Goal: Task Accomplishment & Management: Manage account settings

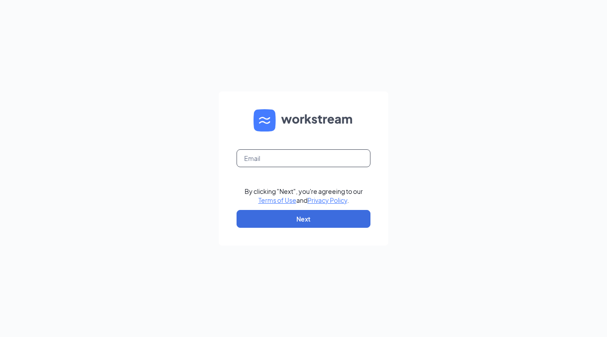
click at [300, 159] on input "text" at bounding box center [304, 159] width 134 height 18
type input "[EMAIL_ADDRESS][PERSON_NAME][DOMAIN_NAME]"
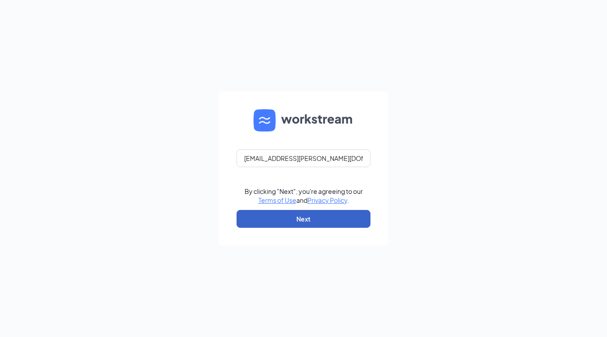
click at [310, 219] on button "Next" at bounding box center [304, 219] width 134 height 18
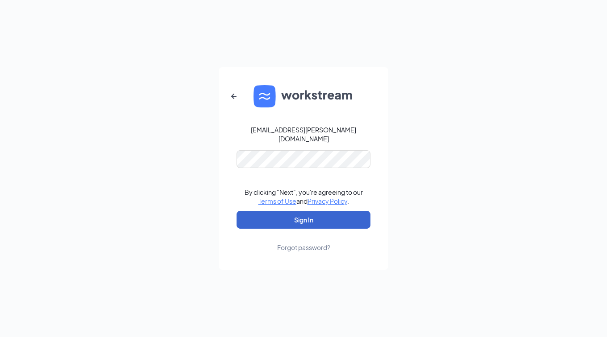
click at [311, 219] on button "Sign In" at bounding box center [304, 220] width 134 height 18
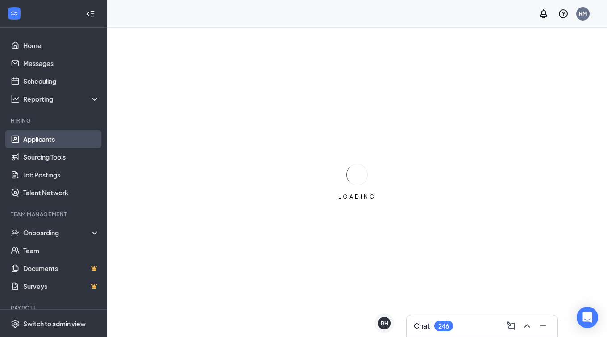
click at [54, 137] on link "Applicants" at bounding box center [61, 139] width 76 height 18
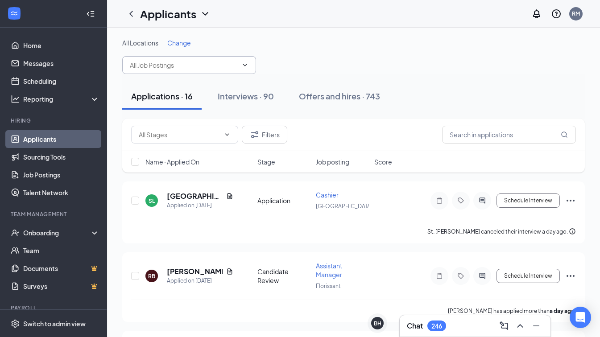
click at [203, 65] on input "text" at bounding box center [184, 65] width 108 height 10
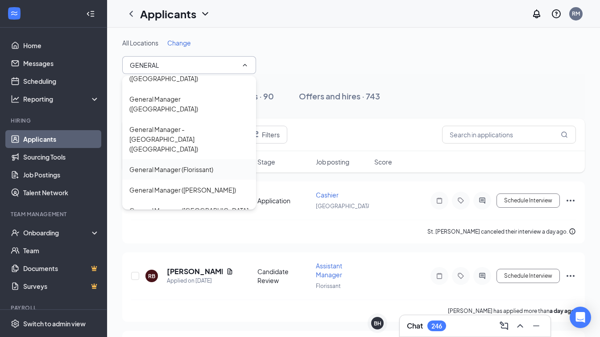
scroll to position [30, 0]
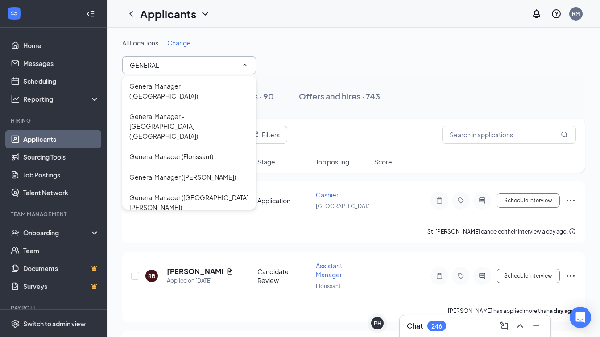
click at [202, 244] on div "General Manager ([GEOGRAPHIC_DATA])" at bounding box center [189, 254] width 120 height 20
type input "General Manager ([GEOGRAPHIC_DATA])"
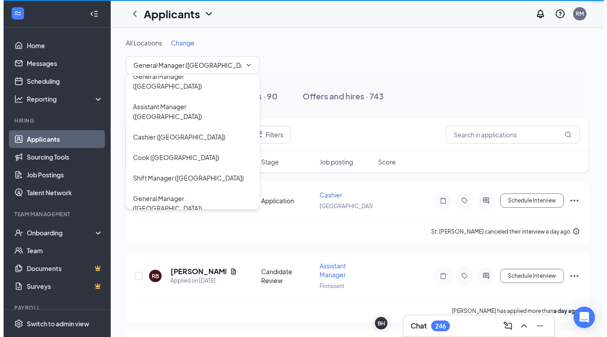
scroll to position [133, 0]
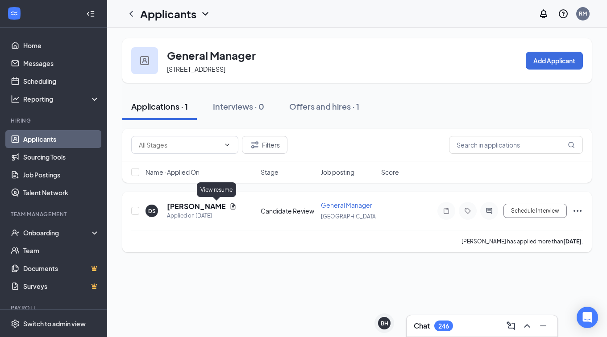
click at [231, 208] on icon "Document" at bounding box center [233, 207] width 5 height 6
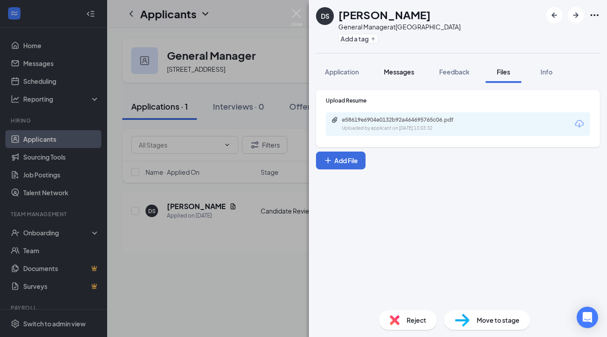
click at [404, 70] on span "Messages" at bounding box center [399, 72] width 30 height 8
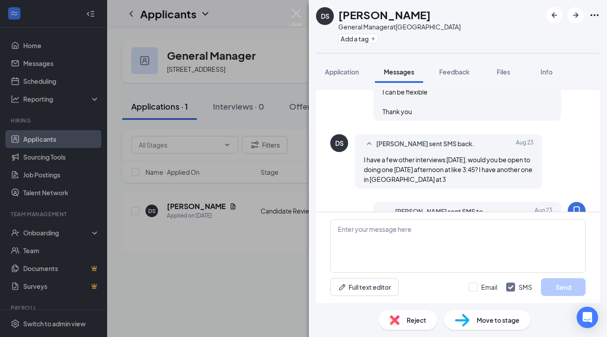
scroll to position [606, 0]
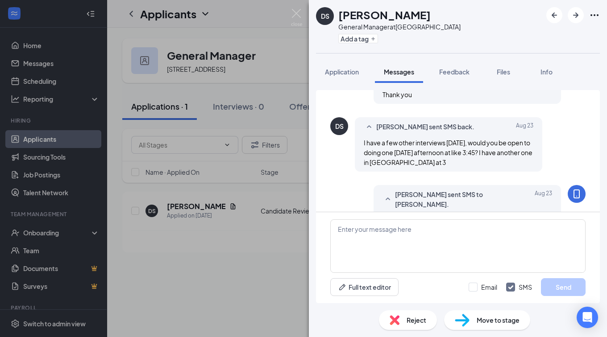
click at [239, 246] on div "DS [PERSON_NAME] General Manager at [GEOGRAPHIC_DATA] Add a tag Application Mes…" at bounding box center [303, 168] width 607 height 337
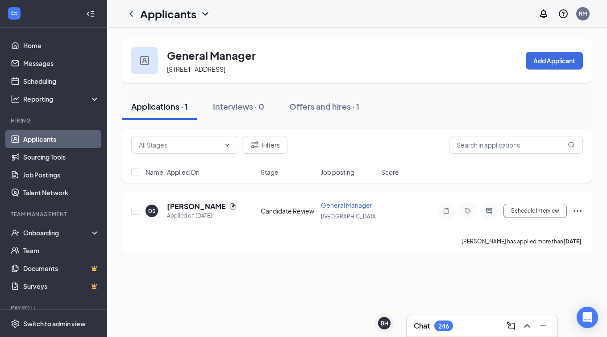
click at [25, 134] on link "Applicants" at bounding box center [61, 139] width 76 height 18
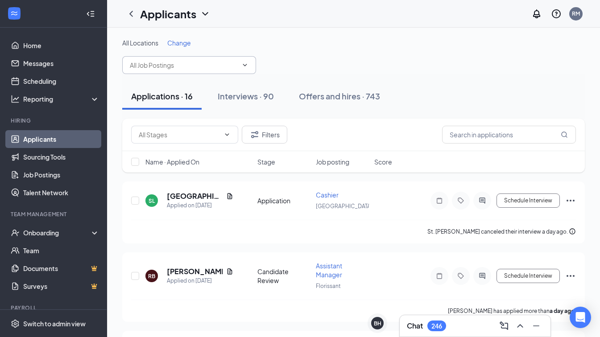
click at [173, 62] on input "text" at bounding box center [184, 65] width 108 height 10
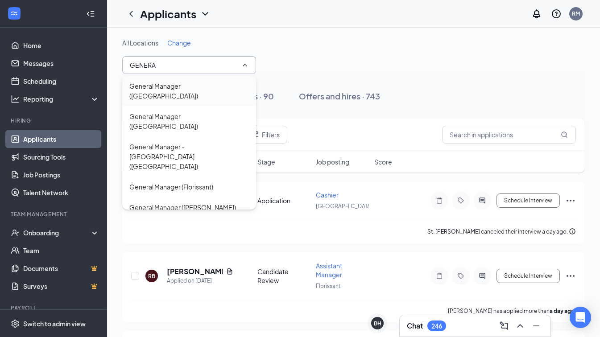
type input "GENERA"
click at [172, 87] on div "General Manager ([GEOGRAPHIC_DATA])" at bounding box center [189, 91] width 120 height 20
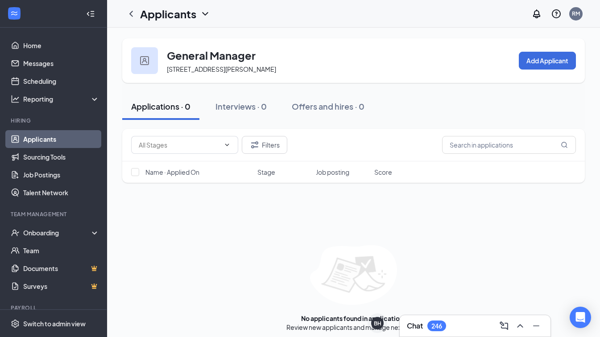
click at [70, 141] on link "Applicants" at bounding box center [61, 139] width 76 height 18
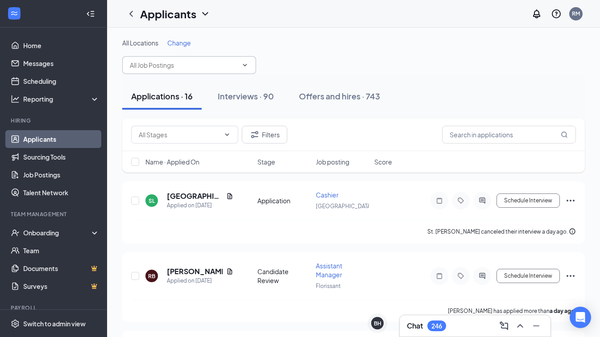
click at [174, 61] on input "text" at bounding box center [184, 65] width 108 height 10
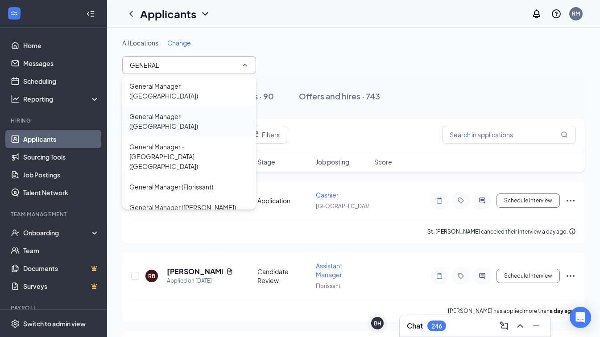
type input "GENERAL"
click at [185, 112] on div "General Manager ([GEOGRAPHIC_DATA])" at bounding box center [189, 122] width 120 height 20
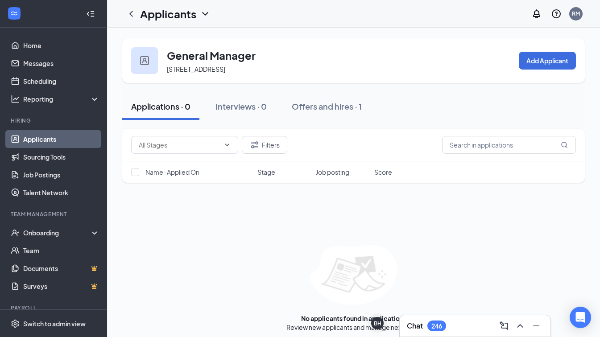
click at [38, 137] on link "Applicants" at bounding box center [61, 139] width 76 height 18
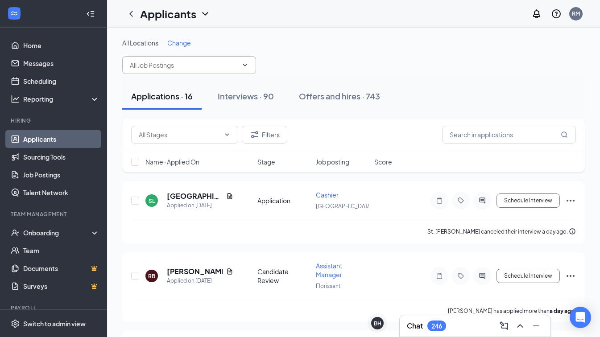
click at [180, 63] on input "text" at bounding box center [184, 65] width 108 height 10
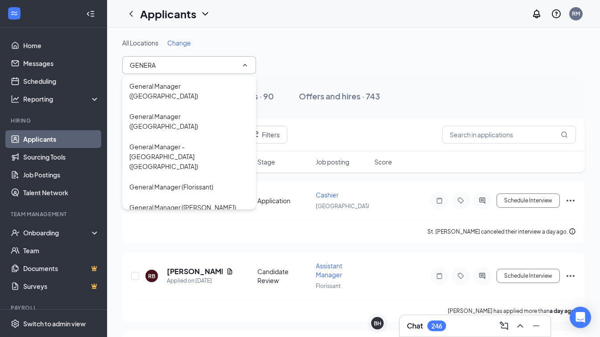
type input "GENERA"
click at [193, 218] on div "General Manager ([GEOGRAPHIC_DATA][PERSON_NAME])" at bounding box center [189, 233] width 134 height 30
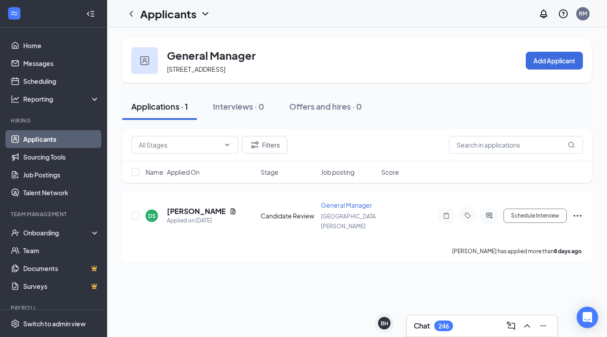
click at [49, 137] on link "Applicants" at bounding box center [61, 139] width 76 height 18
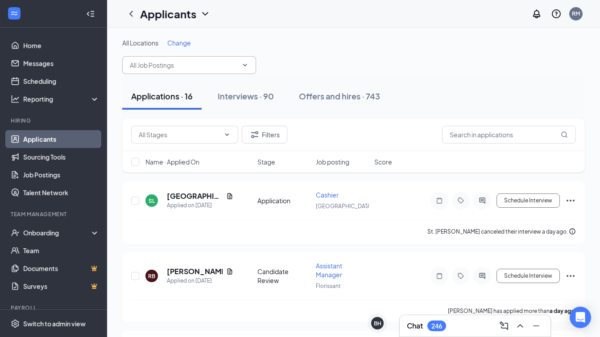
click at [173, 62] on input "text" at bounding box center [184, 65] width 108 height 10
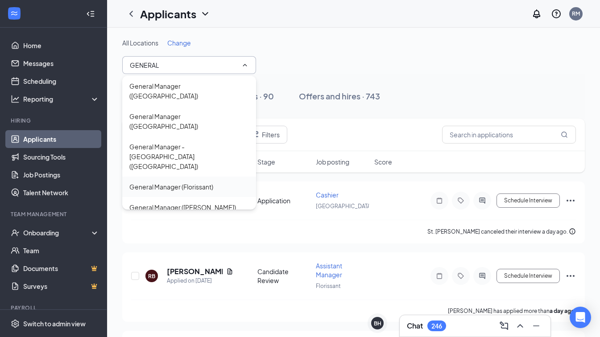
type input "GENERAL"
click at [200, 182] on div "General Manager (Florissant)" at bounding box center [171, 187] width 84 height 10
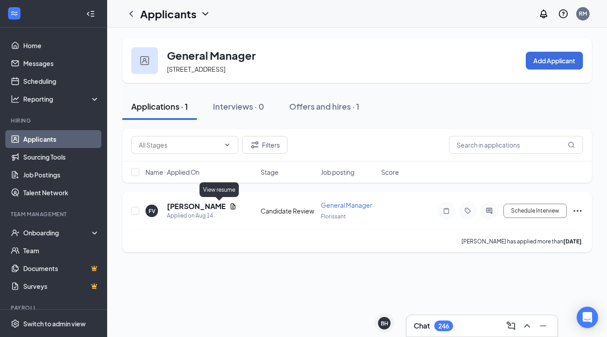
click at [229, 206] on icon "Document" at bounding box center [232, 206] width 7 height 7
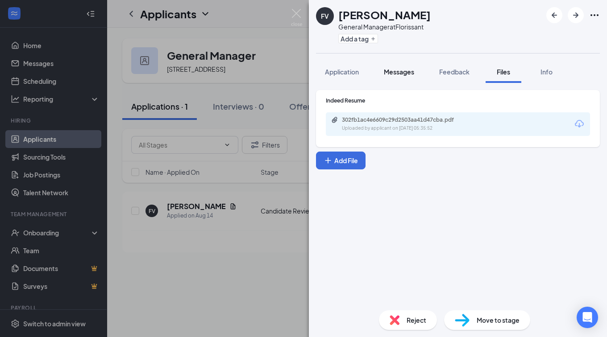
click at [400, 57] on div "[PERSON_NAME] [PERSON_NAME] General Manager at Florissant Add a tag Application…" at bounding box center [458, 168] width 298 height 337
click at [400, 69] on span "Messages" at bounding box center [399, 72] width 30 height 8
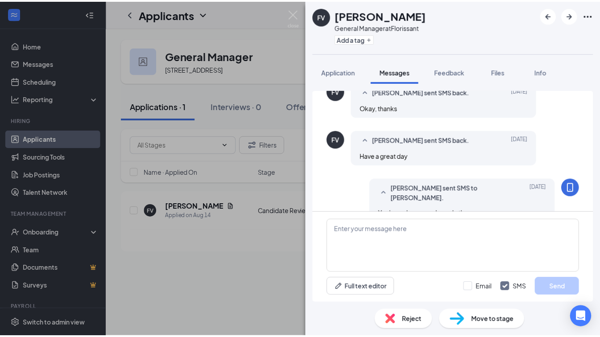
scroll to position [324, 0]
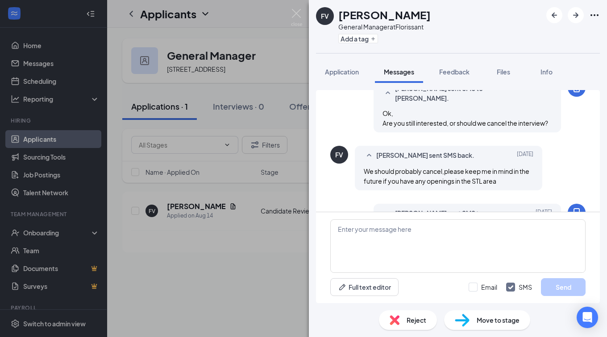
click at [250, 236] on div "[PERSON_NAME] [PERSON_NAME] General Manager at Florissant Add a tag Application…" at bounding box center [303, 168] width 607 height 337
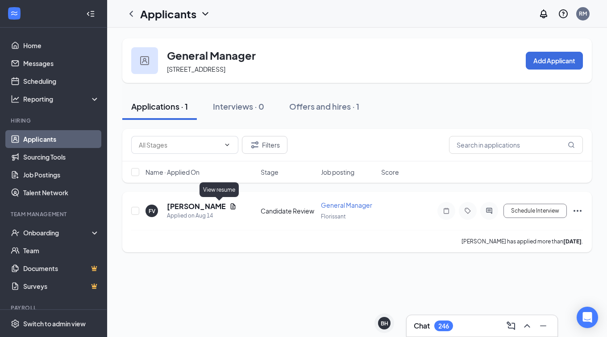
click at [231, 207] on icon "Document" at bounding box center [233, 207] width 5 height 6
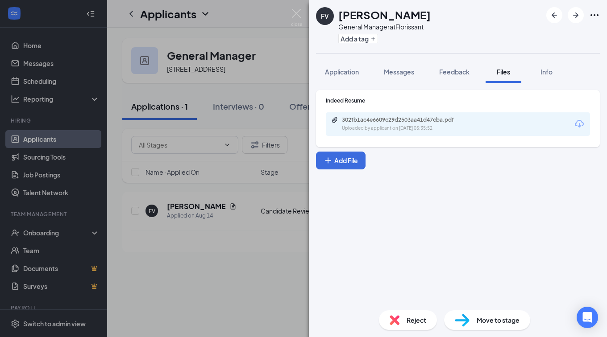
click at [416, 318] on span "Reject" at bounding box center [417, 321] width 20 height 10
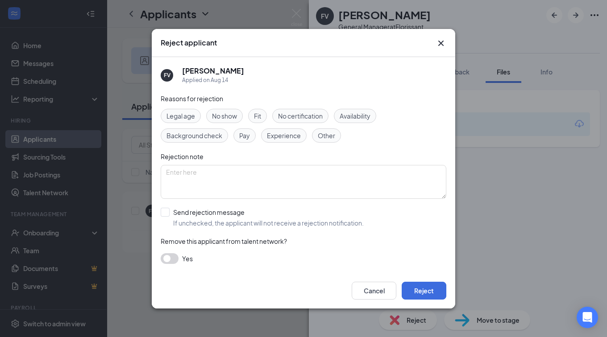
click at [327, 135] on span "Other" at bounding box center [326, 136] width 17 height 10
click at [428, 287] on button "Reject" at bounding box center [424, 291] width 45 height 18
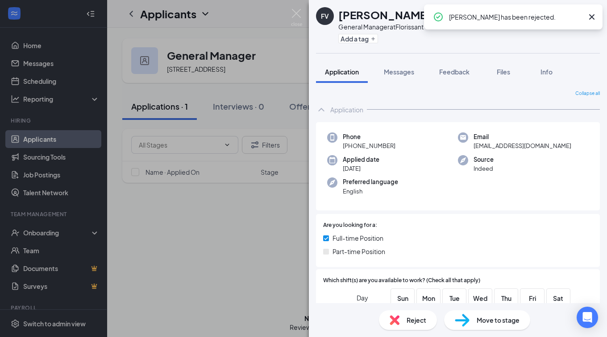
click at [154, 254] on div "[PERSON_NAME] [PERSON_NAME] General Manager at Florissant Add a tag Application…" at bounding box center [303, 168] width 607 height 337
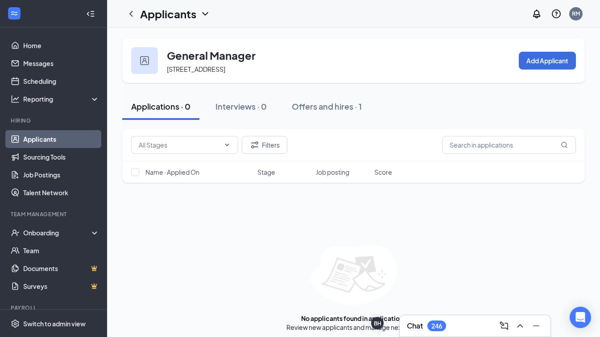
click at [45, 138] on link "Applicants" at bounding box center [61, 139] width 76 height 18
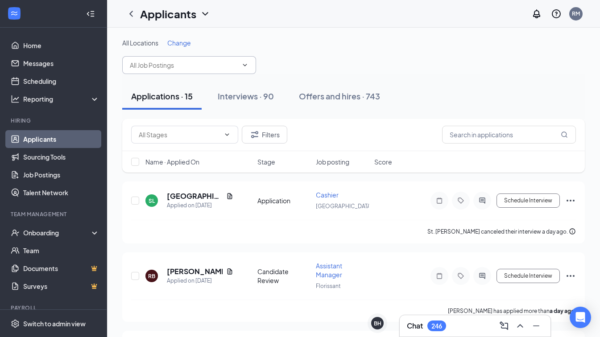
click at [163, 68] on input "text" at bounding box center [184, 65] width 108 height 10
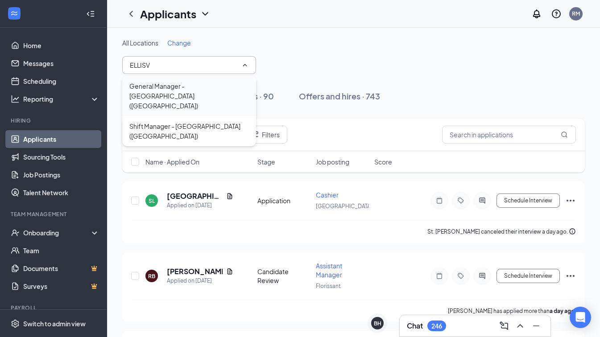
type input "ELLISV"
click at [164, 86] on div "General Manager - [GEOGRAPHIC_DATA] ([GEOGRAPHIC_DATA])" at bounding box center [189, 95] width 120 height 29
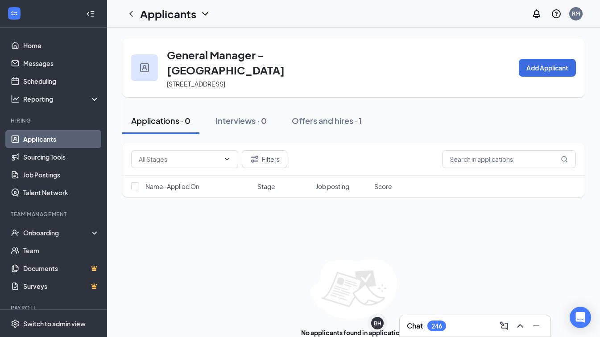
click at [45, 140] on link "Applicants" at bounding box center [61, 139] width 76 height 18
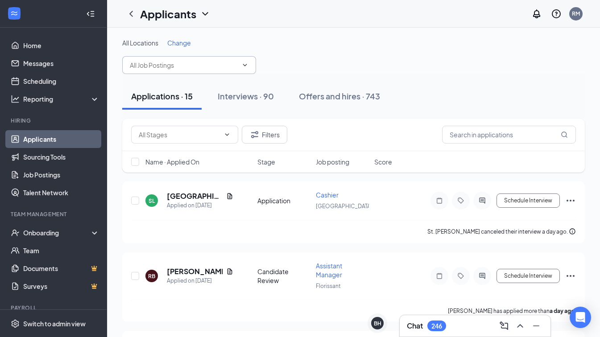
click at [145, 64] on input "text" at bounding box center [184, 65] width 108 height 10
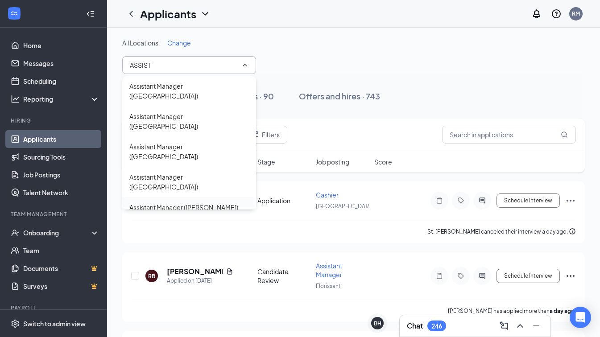
scroll to position [30, 0]
type input "ASSIST"
click at [175, 244] on div "Assistant Manager ([GEOGRAPHIC_DATA])" at bounding box center [189, 254] width 120 height 20
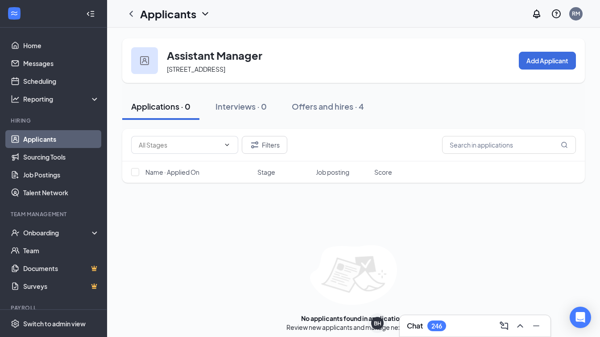
click at [42, 136] on link "Applicants" at bounding box center [61, 139] width 76 height 18
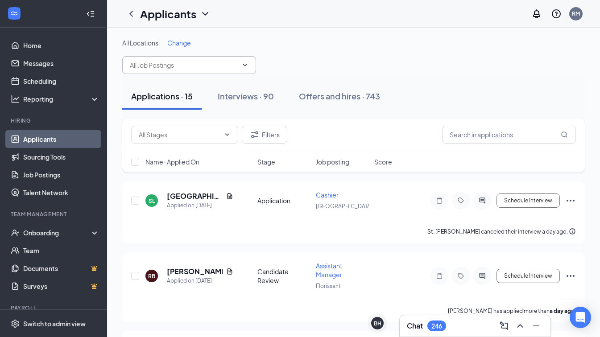
click at [166, 63] on input "text" at bounding box center [184, 65] width 108 height 10
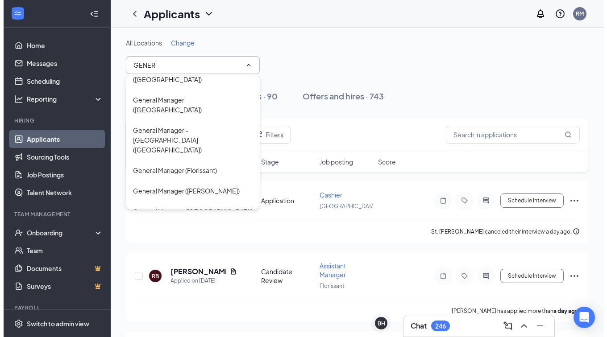
scroll to position [30, 0]
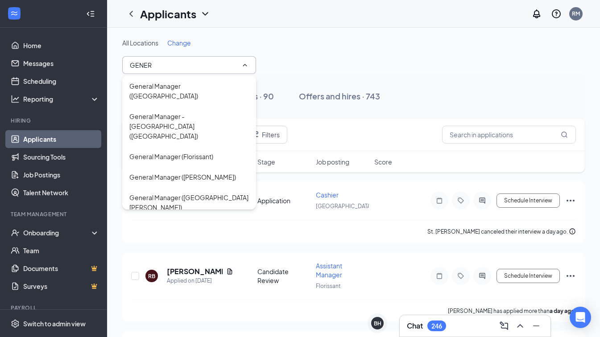
type input "GENER"
click at [202, 223] on div "General Manager ([PERSON_NAME])" at bounding box center [182, 228] width 107 height 10
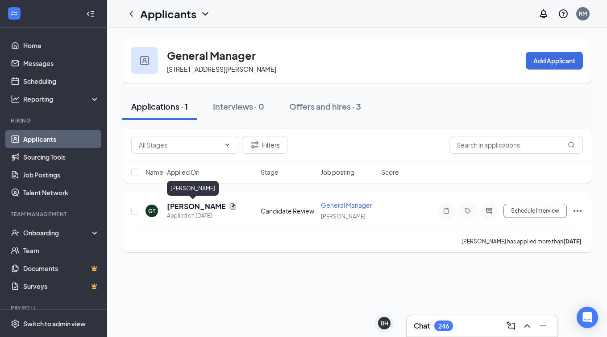
click at [193, 205] on h5 "[PERSON_NAME]" at bounding box center [196, 207] width 59 height 10
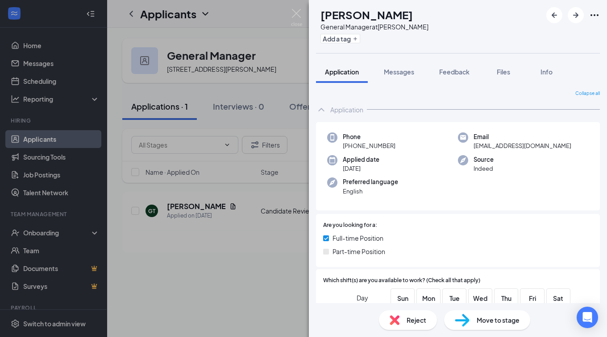
click at [256, 258] on div "GT [PERSON_NAME] General Manager at [PERSON_NAME] Add a tag Application Message…" at bounding box center [303, 168] width 607 height 337
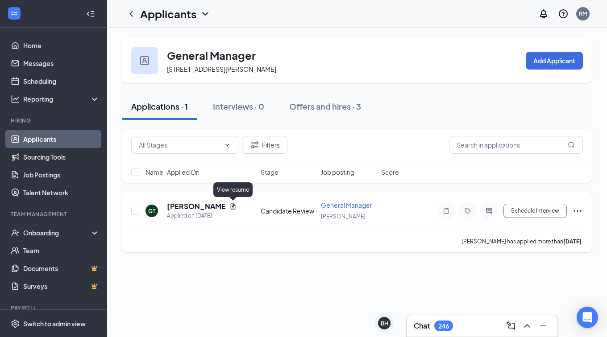
click at [234, 206] on icon "Document" at bounding box center [232, 206] width 7 height 7
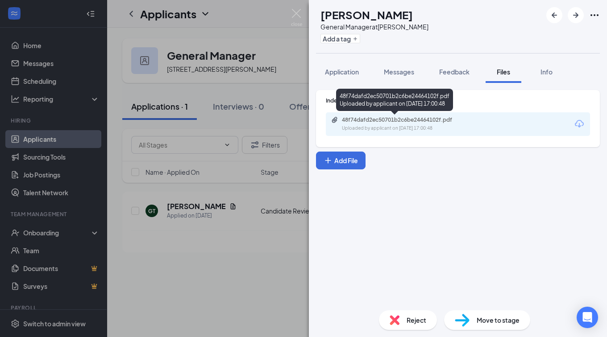
click at [452, 125] on div "48f74dafd2ec50701b2c6be24464102f.pdf Uploaded by applicant on [DATE] 17:00:48" at bounding box center [403, 125] width 145 height 16
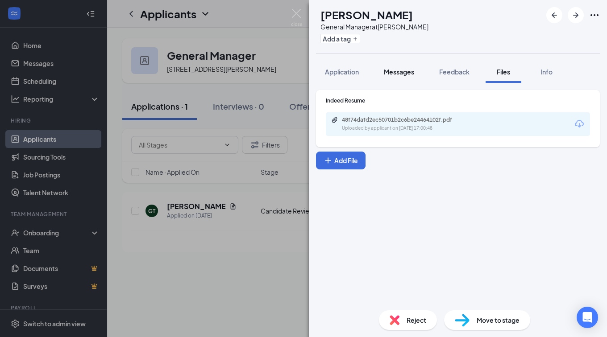
click at [403, 78] on button "Messages" at bounding box center [399, 72] width 48 height 22
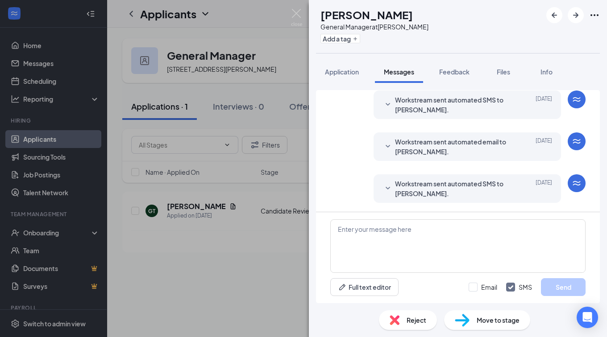
scroll to position [72, 0]
click at [379, 230] on textarea at bounding box center [457, 247] width 255 height 54
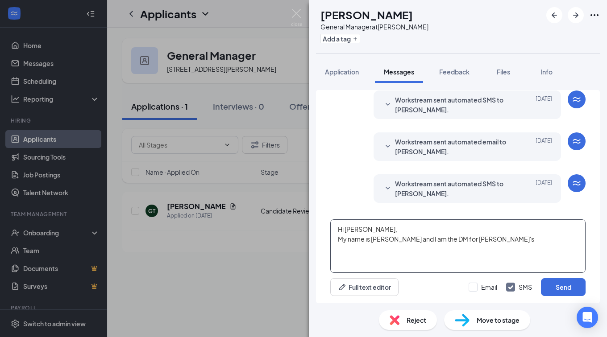
drag, startPoint x: 379, startPoint y: 240, endPoint x: 449, endPoint y: 232, distance: 71.5
click at [450, 232] on textarea "Hi [PERSON_NAME], My name is [PERSON_NAME] and I am the DM for [PERSON_NAME]'s" at bounding box center [457, 247] width 255 height 54
click at [383, 241] on textarea "Hi [PERSON_NAME], My name is [PERSON_NAME] and I am the DM for [PERSON_NAME]'s" at bounding box center [457, 247] width 255 height 54
click at [474, 239] on textarea "Hi [PERSON_NAME], My name is [PERSON_NAME] and I am the DM for [PERSON_NAME]'s" at bounding box center [457, 247] width 255 height 54
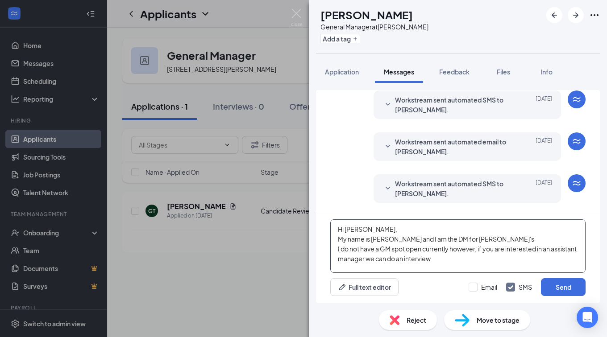
drag, startPoint x: 384, startPoint y: 264, endPoint x: 367, endPoint y: 258, distance: 17.9
click at [387, 276] on div "Hi [PERSON_NAME], My name is [PERSON_NAME] and I am the DM for [PERSON_NAME]'s …" at bounding box center [458, 257] width 284 height 91
click at [476, 259] on textarea "Hi [PERSON_NAME], My name is [PERSON_NAME], and I am the DM for [PERSON_NAME]'s…" at bounding box center [457, 247] width 255 height 54
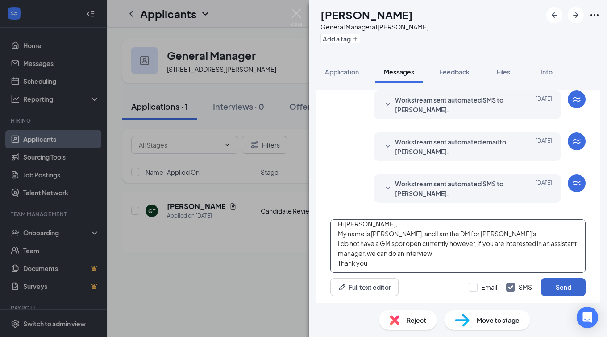
type textarea "Hi [PERSON_NAME], My name is [PERSON_NAME], and I am the DM for [PERSON_NAME]'s…"
click at [563, 288] on button "Send" at bounding box center [563, 288] width 45 height 18
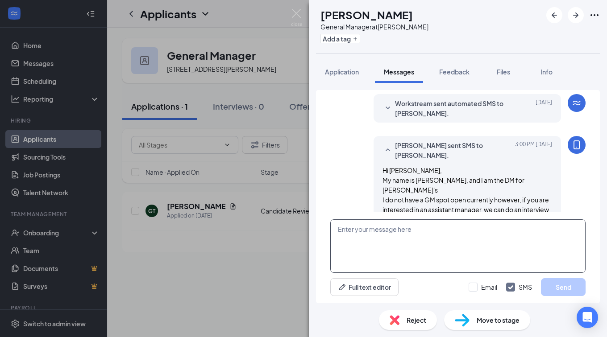
scroll to position [168, 0]
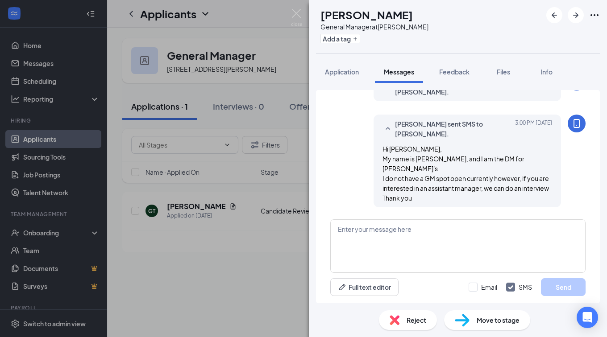
click at [211, 262] on div "GT [PERSON_NAME] General Manager at [PERSON_NAME] Add a tag Application Message…" at bounding box center [303, 168] width 607 height 337
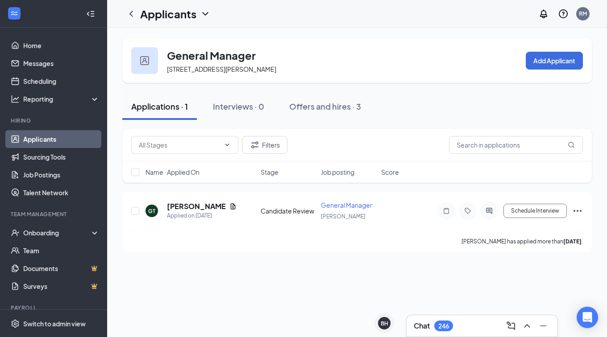
click at [55, 137] on link "Applicants" at bounding box center [61, 139] width 76 height 18
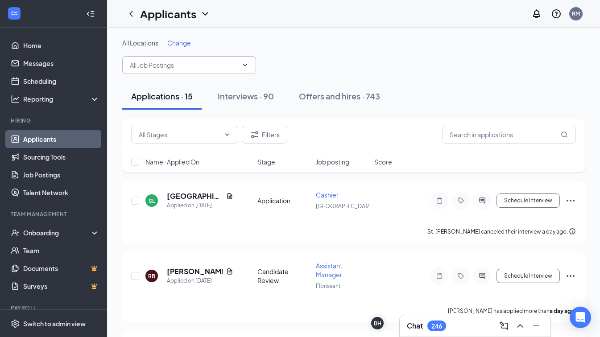
click at [169, 62] on input "text" at bounding box center [184, 65] width 108 height 10
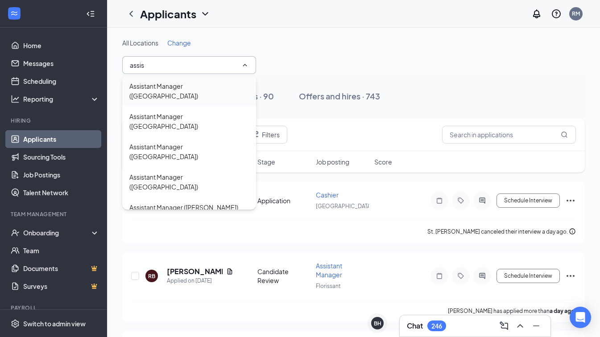
type input "assis"
click at [188, 88] on div "Assistant Manager ([GEOGRAPHIC_DATA])" at bounding box center [189, 91] width 120 height 20
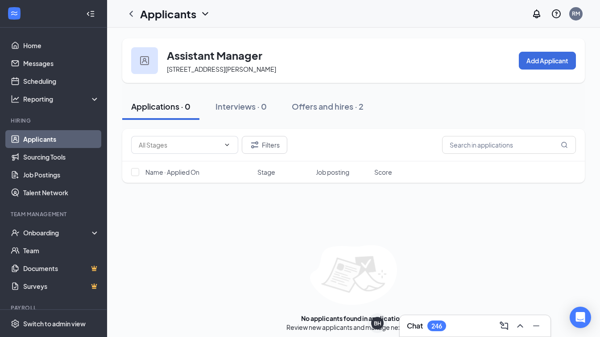
click at [54, 142] on link "Applicants" at bounding box center [61, 139] width 76 height 18
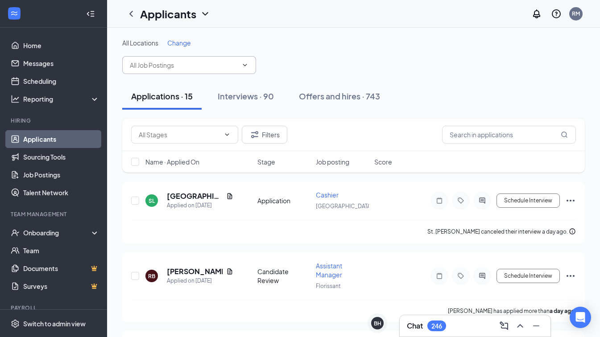
click at [166, 64] on input "text" at bounding box center [184, 65] width 108 height 10
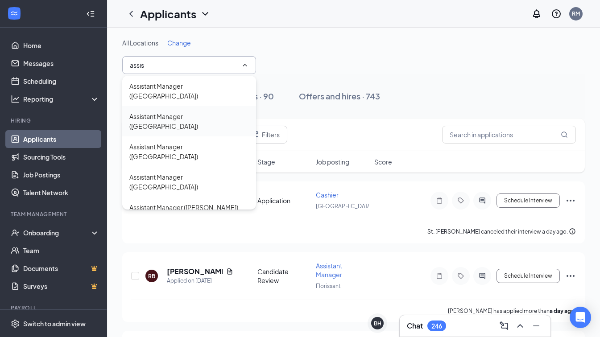
type input "assis"
click at [171, 112] on div "Assistant Manager ([GEOGRAPHIC_DATA])" at bounding box center [189, 122] width 120 height 20
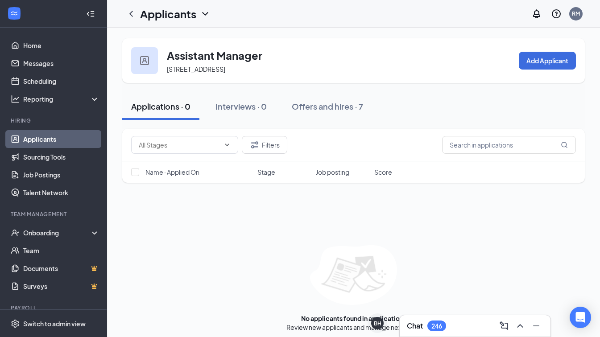
click at [49, 136] on link "Applicants" at bounding box center [61, 139] width 76 height 18
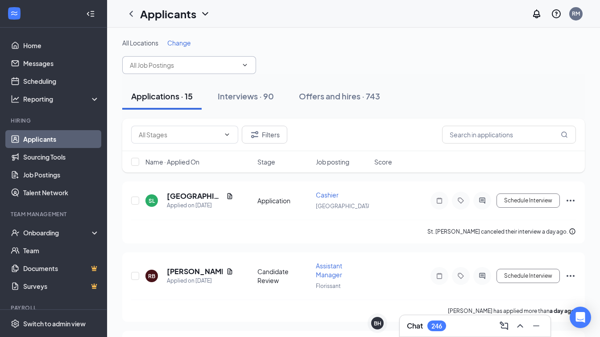
click at [188, 65] on input "text" at bounding box center [184, 65] width 108 height 10
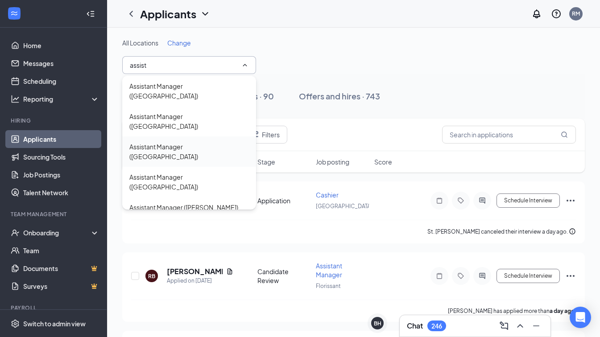
type input "assist"
click at [187, 142] on div "Assistant Manager ([GEOGRAPHIC_DATA])" at bounding box center [189, 152] width 120 height 20
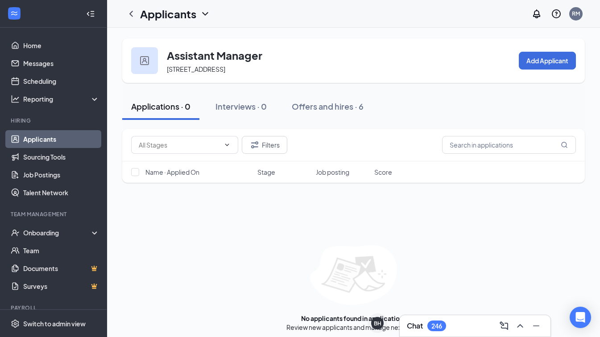
click at [29, 138] on link "Applicants" at bounding box center [61, 139] width 76 height 18
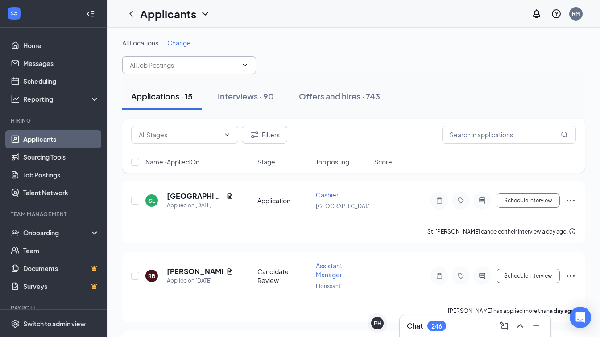
click at [178, 63] on input "text" at bounding box center [184, 65] width 108 height 10
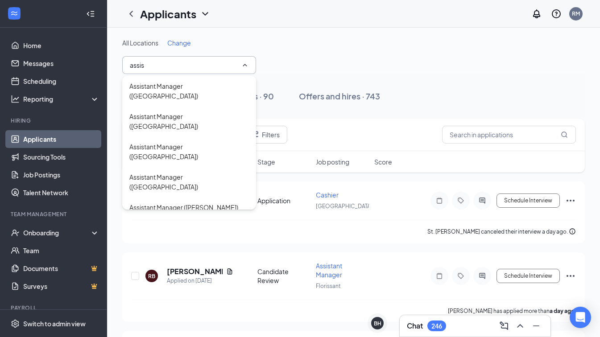
type input "assist"
click at [192, 172] on div "Assistant Manager ([GEOGRAPHIC_DATA])" at bounding box center [189, 182] width 120 height 20
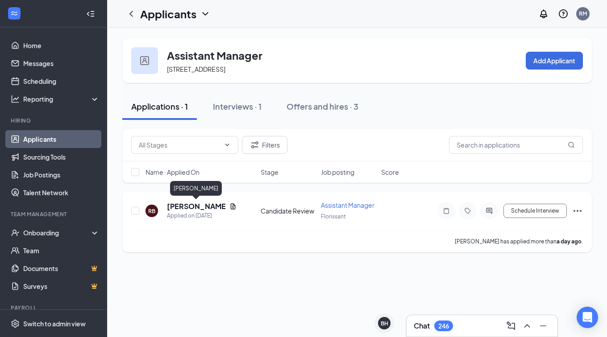
click at [204, 202] on h5 "[PERSON_NAME]" at bounding box center [196, 207] width 59 height 10
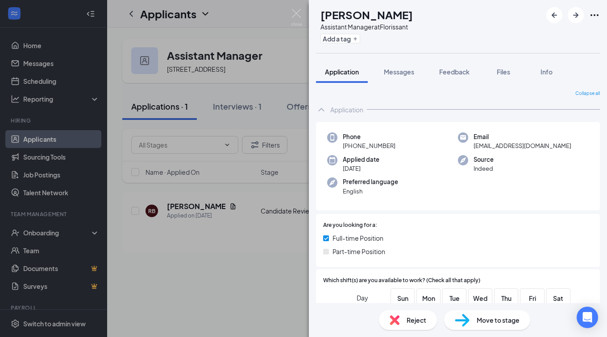
click at [225, 208] on div "RB [PERSON_NAME] Assistant Manager at Florissant Add a tag Application Messages…" at bounding box center [303, 168] width 607 height 337
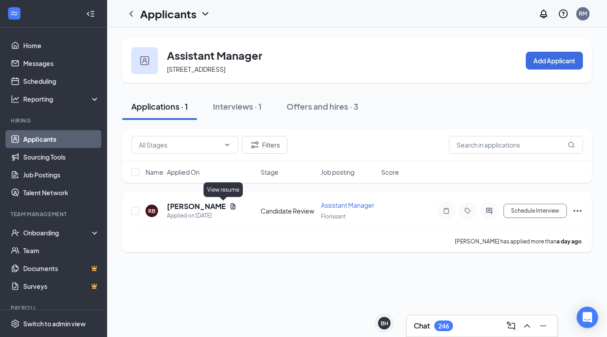
click at [231, 208] on icon "Document" at bounding box center [233, 207] width 5 height 6
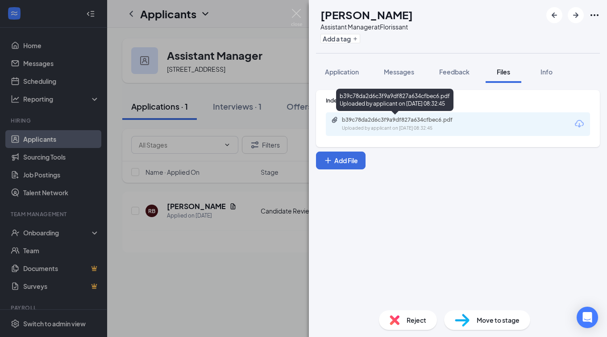
click at [449, 127] on div "Uploaded by applicant on [DATE] 08:32:45" at bounding box center [409, 128] width 134 height 7
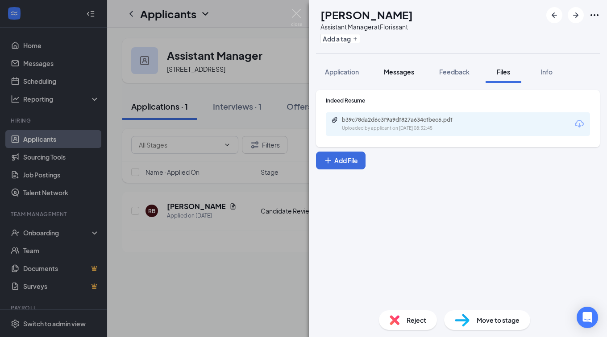
click at [404, 71] on span "Messages" at bounding box center [399, 72] width 30 height 8
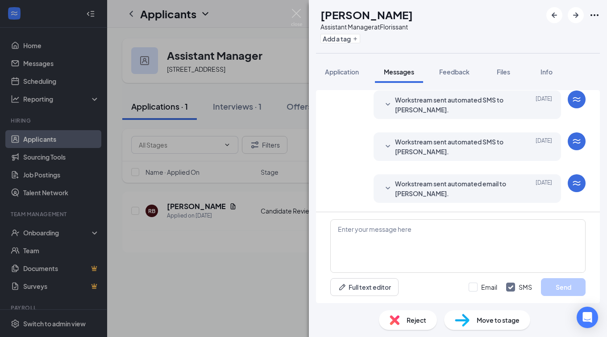
scroll to position [72, 0]
click at [359, 230] on textarea at bounding box center [457, 247] width 255 height 54
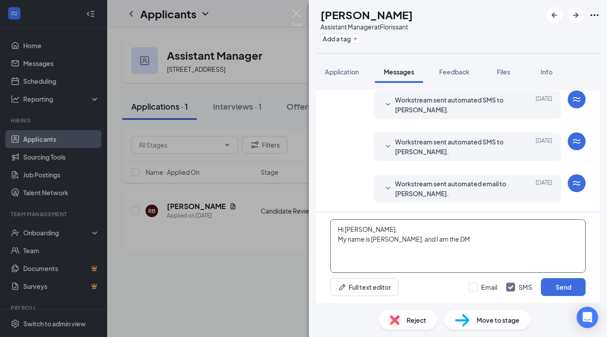
click at [450, 240] on textarea "Hi [PERSON_NAME], My name is [PERSON_NAME], and I am the DM" at bounding box center [457, 247] width 255 height 54
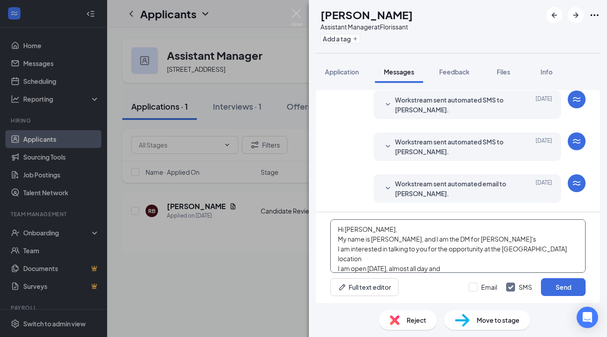
click at [454, 262] on textarea "Hi [PERSON_NAME], My name is [PERSON_NAME], and I am the DM for [PERSON_NAME]'s…" at bounding box center [457, 247] width 255 height 54
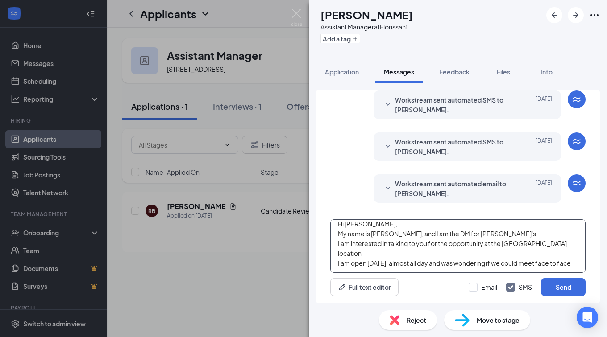
scroll to position [19, 0]
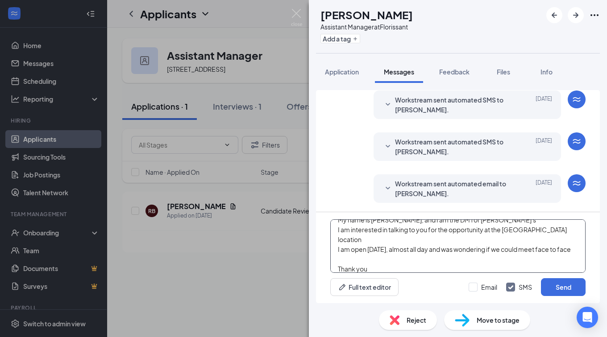
click at [358, 253] on textarea "Hi [PERSON_NAME], My name is [PERSON_NAME], and I am the DM for [PERSON_NAME]'s…" at bounding box center [457, 247] width 255 height 54
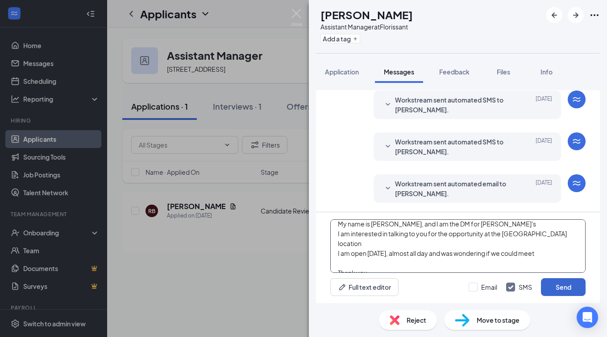
type textarea "Hi [PERSON_NAME], My name is [PERSON_NAME], and I am the DM for [PERSON_NAME]'s…"
click at [561, 287] on button "Send" at bounding box center [563, 288] width 45 height 18
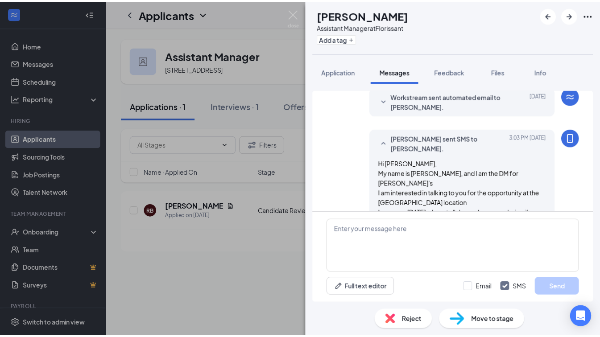
scroll to position [198, 0]
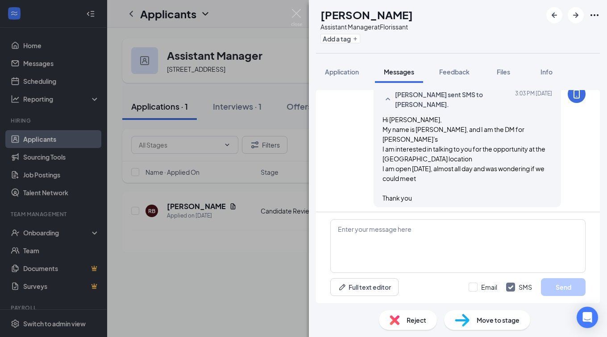
click at [187, 278] on div "RB [PERSON_NAME] Assistant Manager at Florissant Add a tag Application Messages…" at bounding box center [303, 168] width 607 height 337
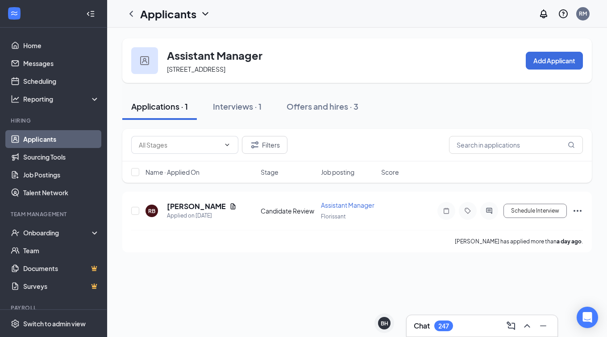
click at [43, 137] on link "Applicants" at bounding box center [61, 139] width 76 height 18
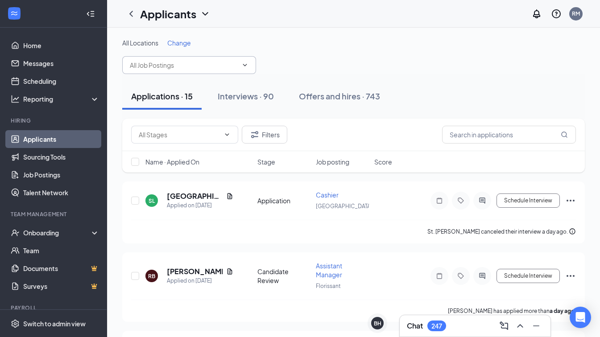
click at [154, 63] on input "text" at bounding box center [184, 65] width 108 height 10
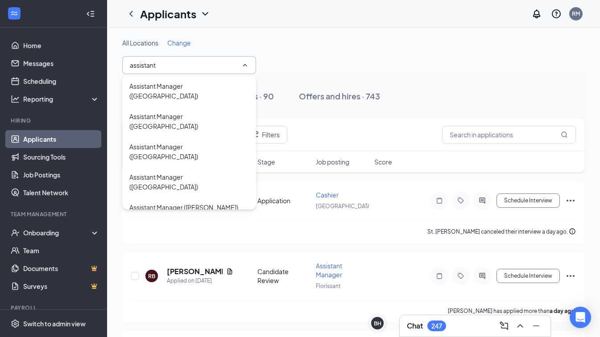
type input "assistant"
click at [174, 203] on div "Assistant Manager ([PERSON_NAME])" at bounding box center [183, 208] width 109 height 10
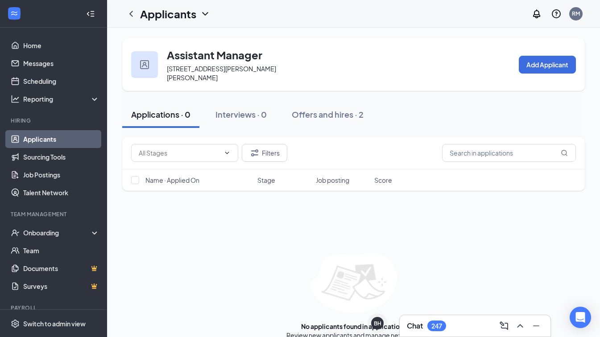
click at [53, 140] on link "Applicants" at bounding box center [61, 139] width 76 height 18
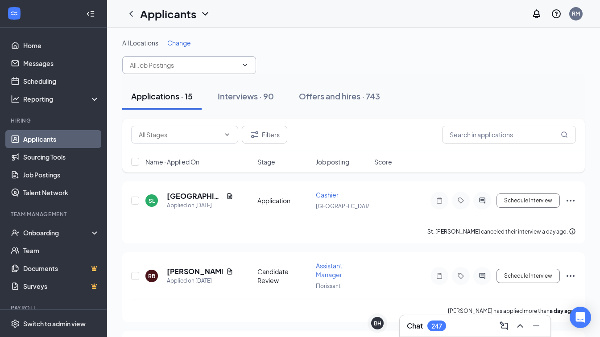
click at [187, 62] on input "text" at bounding box center [184, 65] width 108 height 10
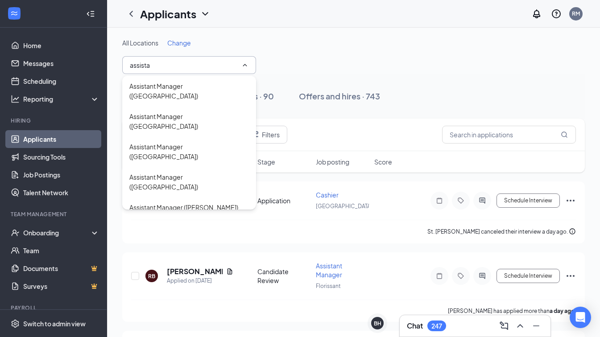
type input "assista"
click at [192, 223] on div "Assistant Manager ([GEOGRAPHIC_DATA][PERSON_NAME])" at bounding box center [189, 233] width 120 height 20
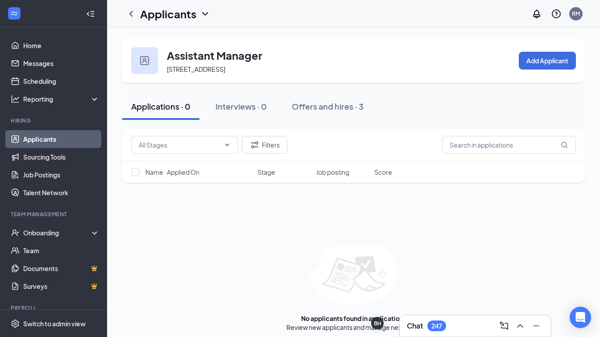
click at [63, 136] on link "Applicants" at bounding box center [61, 139] width 76 height 18
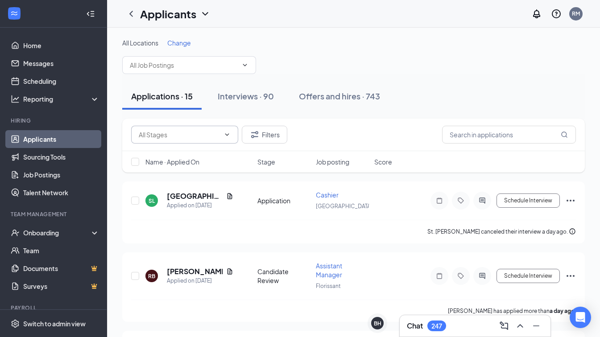
click at [158, 133] on input "text" at bounding box center [179, 135] width 81 height 10
click at [155, 62] on input "text" at bounding box center [184, 65] width 108 height 10
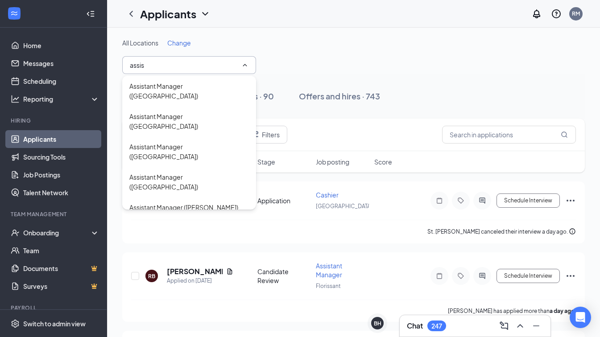
scroll to position [30, 0]
type input "assis"
click at [195, 223] on div "Assistant Manager ([PERSON_NAME])" at bounding box center [183, 228] width 109 height 10
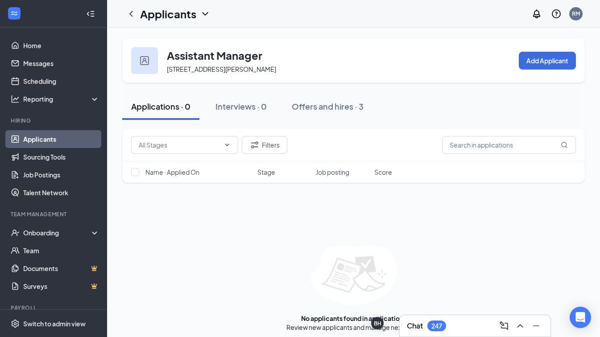
drag, startPoint x: 61, startPoint y: 140, endPoint x: 67, endPoint y: 134, distance: 8.9
click at [61, 140] on link "Applicants" at bounding box center [61, 139] width 76 height 18
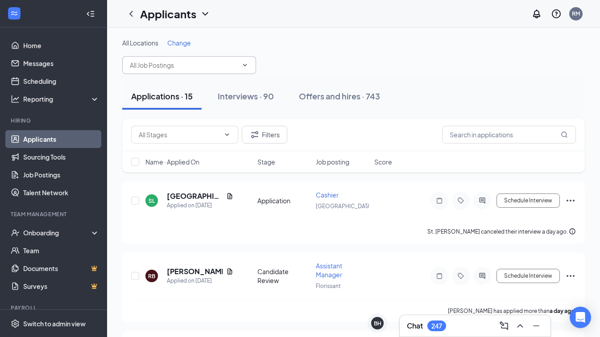
click at [179, 67] on input "text" at bounding box center [184, 65] width 108 height 10
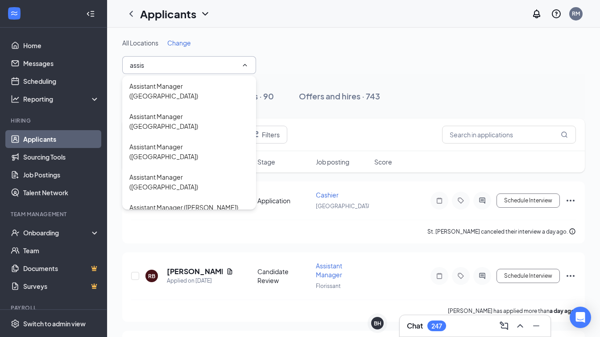
scroll to position [30, 0]
type input "assis"
click at [200, 244] on div "Assistant Manager ([GEOGRAPHIC_DATA])" at bounding box center [189, 254] width 120 height 20
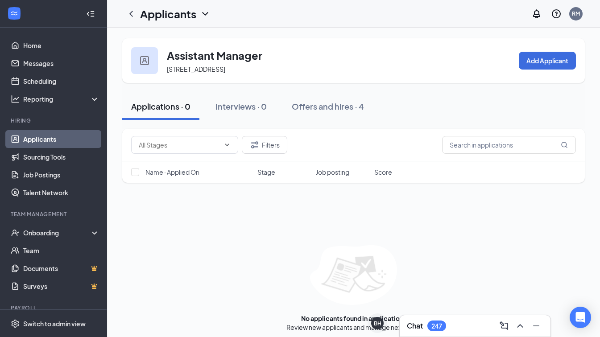
click at [54, 141] on link "Applicants" at bounding box center [61, 139] width 76 height 18
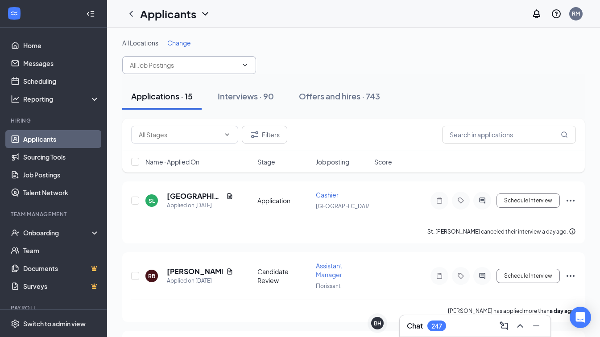
click at [165, 66] on input "text" at bounding box center [184, 65] width 108 height 10
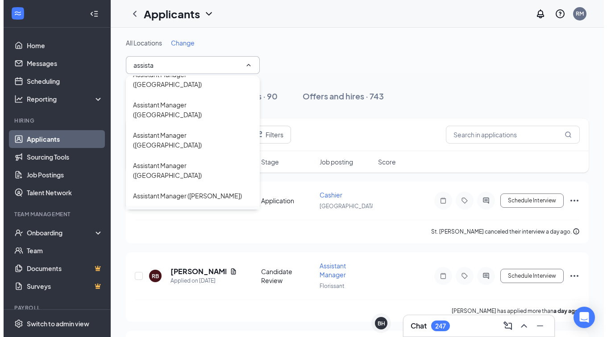
scroll to position [30, 0]
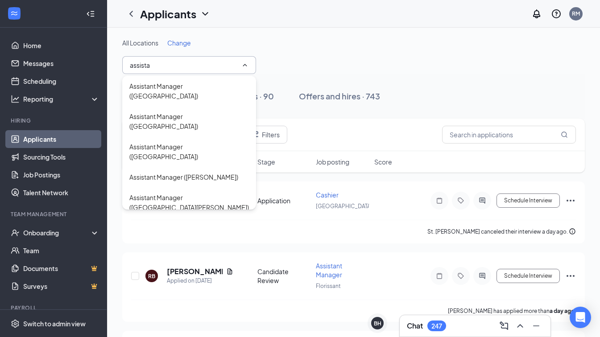
type input "assista"
click at [192, 223] on div "Assistant Manager ([PERSON_NAME])" at bounding box center [183, 228] width 109 height 10
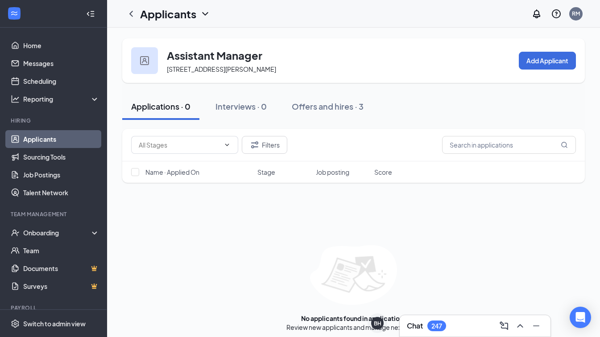
click at [46, 138] on link "Applicants" at bounding box center [61, 139] width 76 height 18
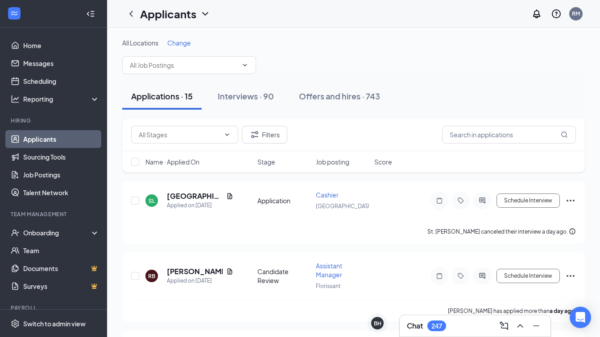
click at [42, 138] on link "Applicants" at bounding box center [61, 139] width 76 height 18
click at [137, 63] on input "text" at bounding box center [184, 65] width 108 height 10
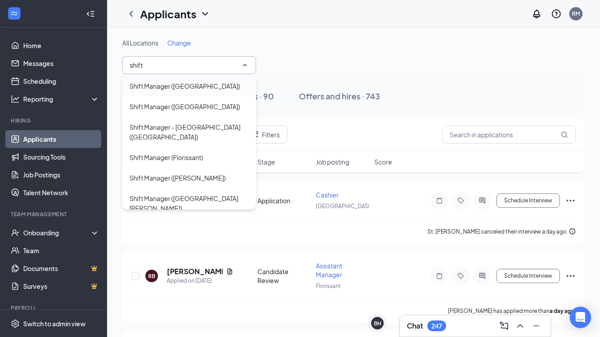
type input "shift"
click at [196, 83] on div "Shift Manager ([GEOGRAPHIC_DATA])" at bounding box center [184, 86] width 111 height 10
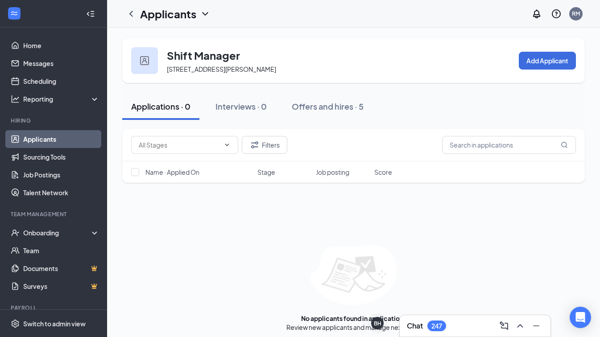
click at [38, 137] on link "Applicants" at bounding box center [61, 139] width 76 height 18
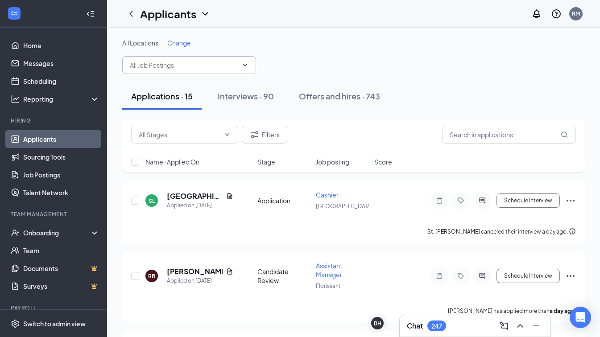
click at [165, 67] on input "text" at bounding box center [184, 65] width 108 height 10
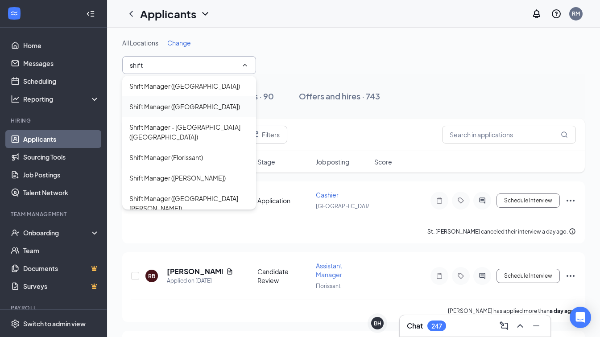
type input "shift"
click at [177, 110] on div "Shift Manager ([GEOGRAPHIC_DATA])" at bounding box center [184, 107] width 111 height 10
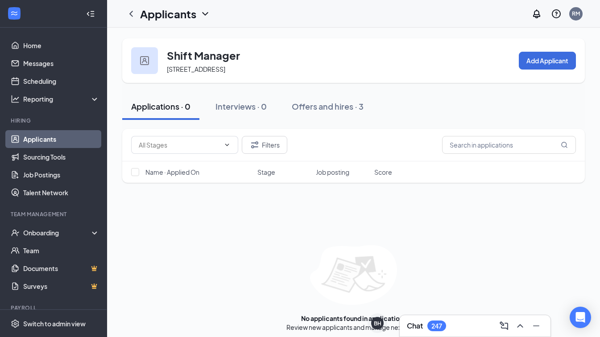
click at [33, 139] on link "Applicants" at bounding box center [61, 139] width 76 height 18
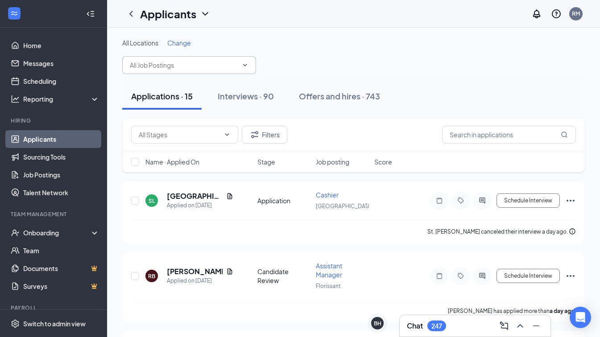
click at [179, 65] on input "text" at bounding box center [184, 65] width 108 height 10
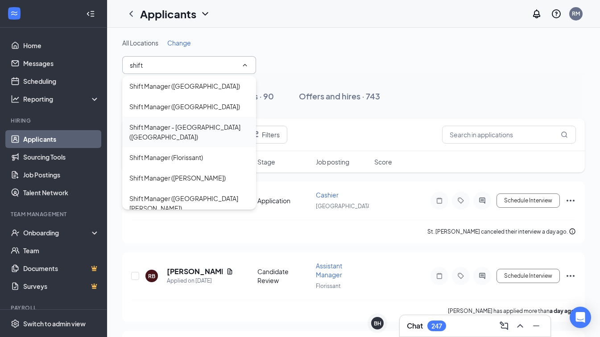
type input "shift"
click at [191, 125] on div "Shift Manager - [GEOGRAPHIC_DATA] ([GEOGRAPHIC_DATA])" at bounding box center [189, 132] width 120 height 20
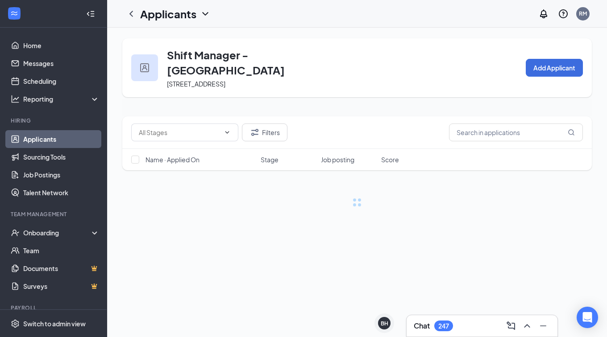
click at [27, 133] on link "Applicants" at bounding box center [61, 139] width 76 height 18
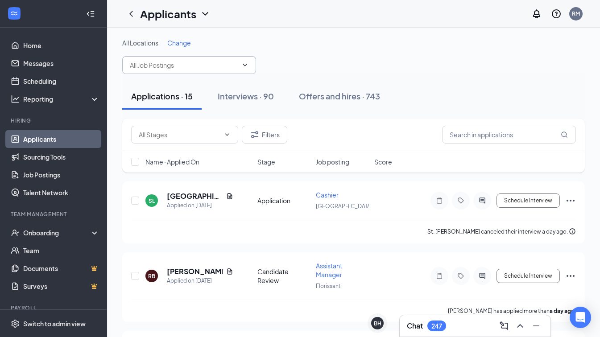
click at [166, 66] on input "text" at bounding box center [184, 65] width 108 height 10
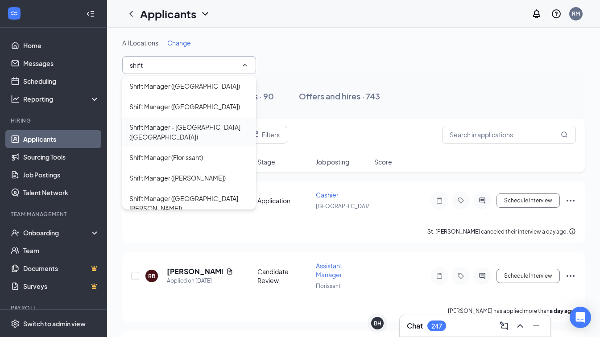
type input "shift"
click at [160, 125] on div "Shift Manager - [GEOGRAPHIC_DATA] ([GEOGRAPHIC_DATA])" at bounding box center [189, 132] width 120 height 20
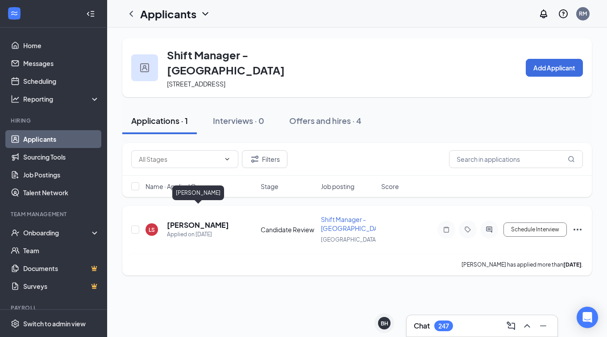
click at [218, 221] on h5 "[PERSON_NAME]" at bounding box center [198, 226] width 62 height 10
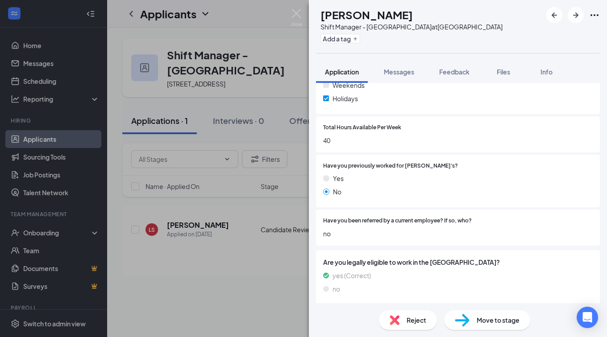
scroll to position [179, 0]
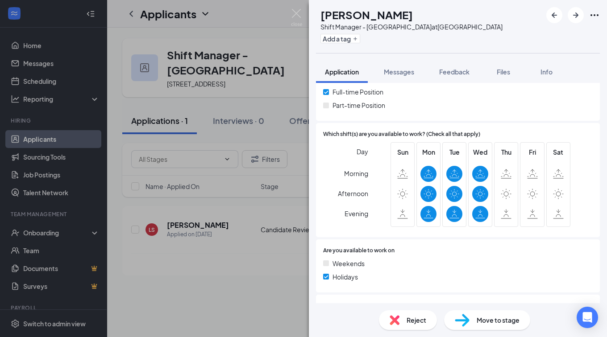
click at [412, 326] on div "Reject" at bounding box center [408, 321] width 58 height 20
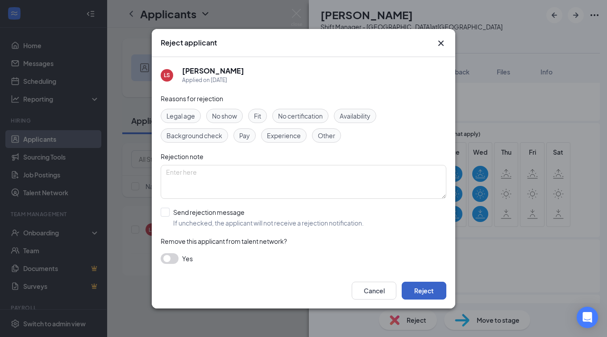
click at [426, 289] on button "Reject" at bounding box center [424, 291] width 45 height 18
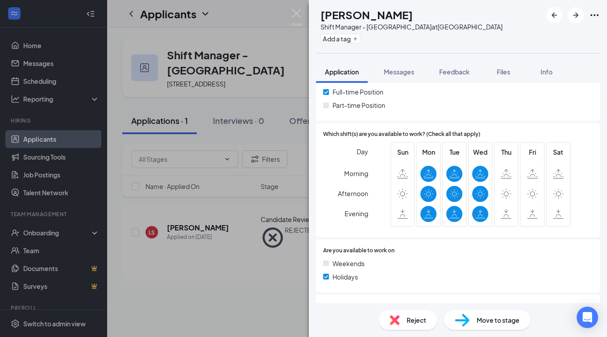
click at [231, 270] on div "[PERSON_NAME] [PERSON_NAME] Shift Manager - [GEOGRAPHIC_DATA] at [GEOGRAPHIC_DA…" at bounding box center [303, 168] width 607 height 337
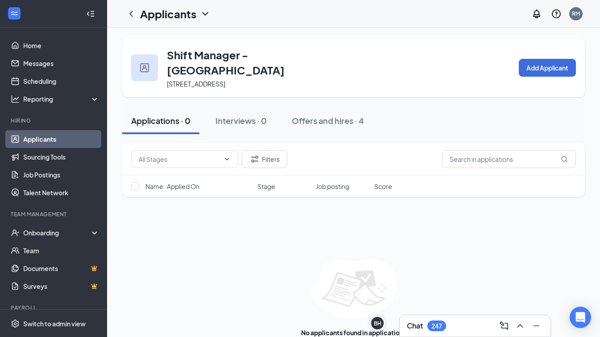
click at [42, 137] on link "Applicants" at bounding box center [61, 139] width 76 height 18
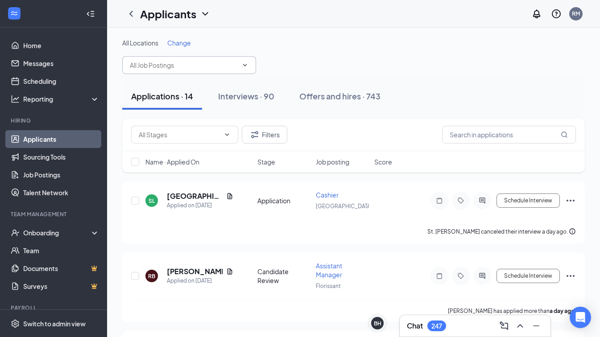
click at [163, 57] on span at bounding box center [189, 65] width 134 height 18
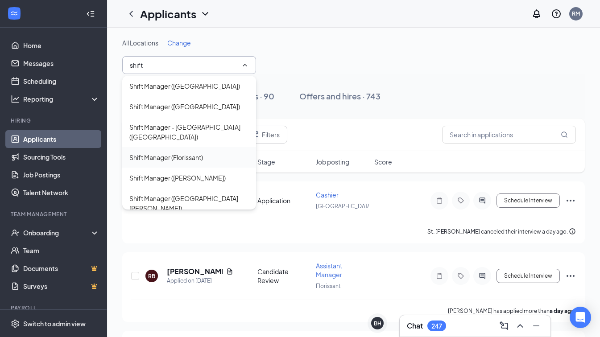
type input "shift"
click at [166, 153] on div "Shift Manager (Florissant)" at bounding box center [166, 158] width 74 height 10
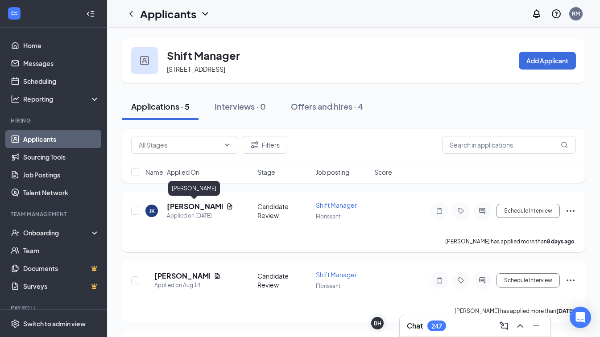
click at [193, 207] on h5 "[PERSON_NAME]" at bounding box center [195, 207] width 56 height 10
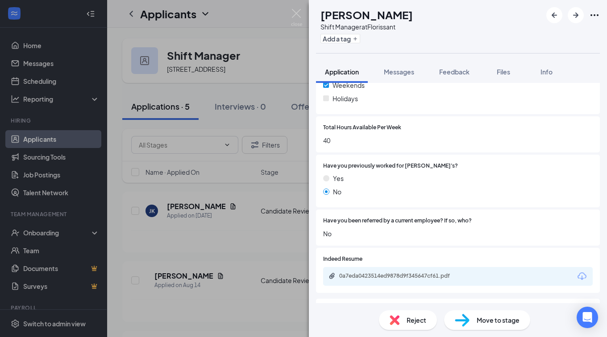
scroll to position [179, 0]
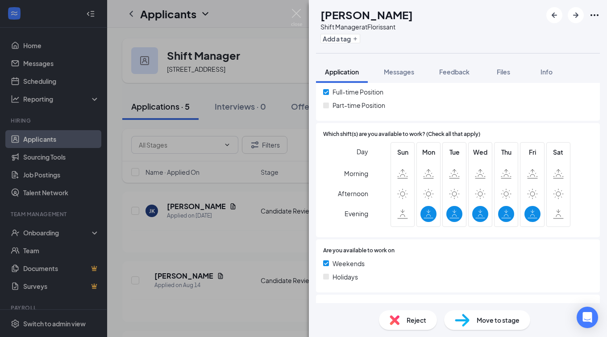
click at [415, 321] on span "Reject" at bounding box center [417, 321] width 20 height 10
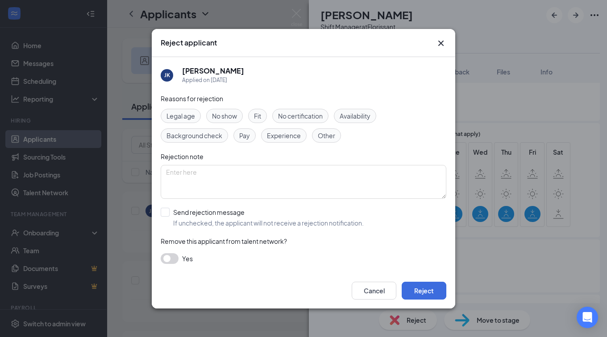
click at [331, 137] on span "Other" at bounding box center [326, 136] width 17 height 10
click at [419, 294] on button "Reject" at bounding box center [424, 291] width 45 height 18
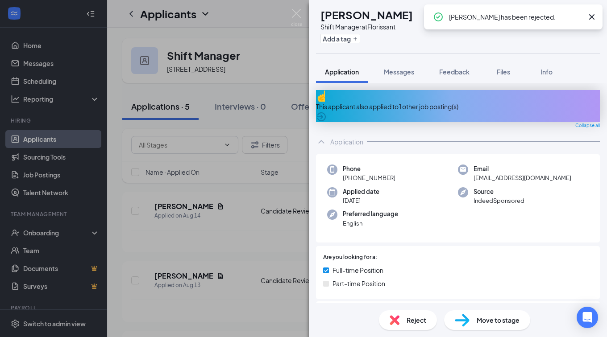
click at [231, 206] on div "CC [PERSON_NAME] Shift Manager at Florissant Add a tag Application Messages Fee…" at bounding box center [303, 168] width 607 height 337
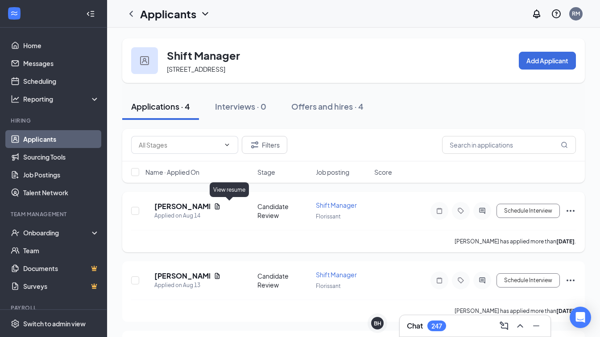
click at [234, 209] on div "CC [PERSON_NAME] Applied on [DATE]" at bounding box center [199, 211] width 107 height 19
click at [220, 205] on icon "Document" at bounding box center [217, 207] width 5 height 6
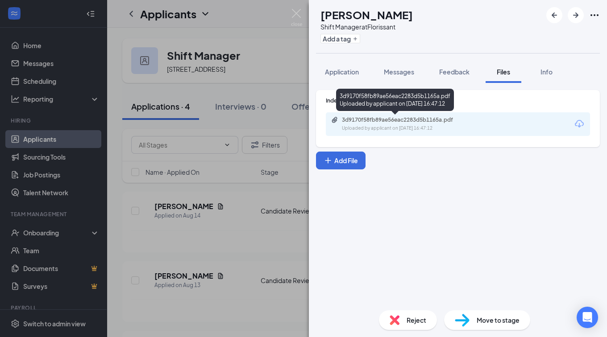
click at [404, 129] on div "Uploaded by applicant on [DATE] 16:47:12" at bounding box center [409, 128] width 134 height 7
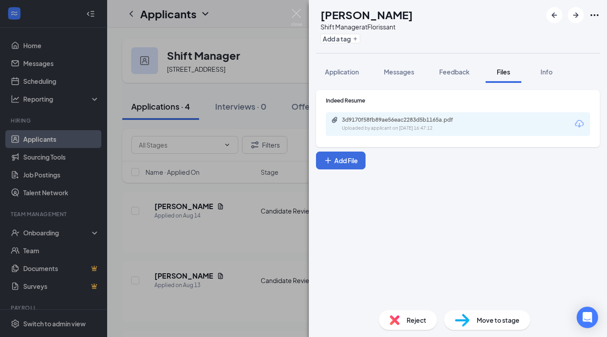
click at [228, 244] on div "CC [PERSON_NAME] Shift Manager at Florissant Add a tag Application Messages Fee…" at bounding box center [303, 168] width 607 height 337
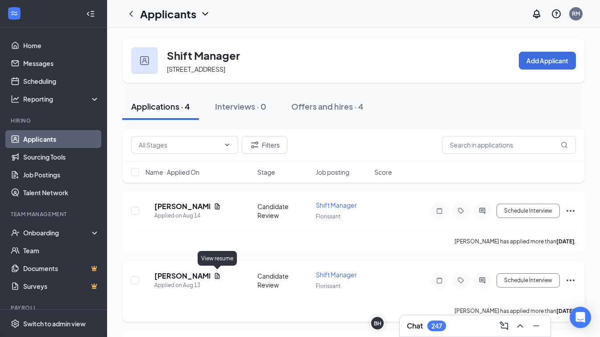
click at [217, 275] on icon "Document" at bounding box center [217, 276] width 7 height 7
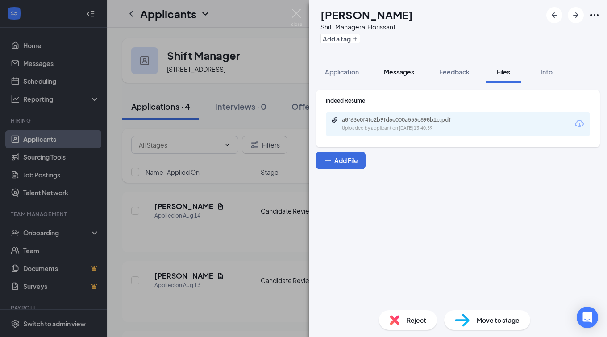
click at [401, 70] on span "Messages" at bounding box center [399, 72] width 30 height 8
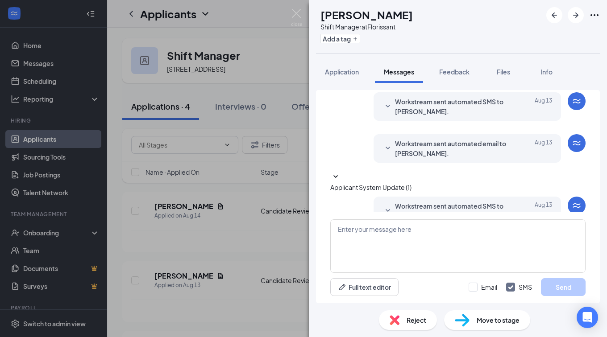
scroll to position [98, 0]
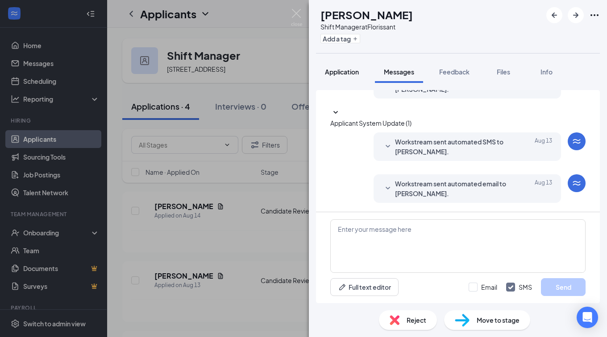
click at [337, 72] on span "Application" at bounding box center [342, 72] width 34 height 8
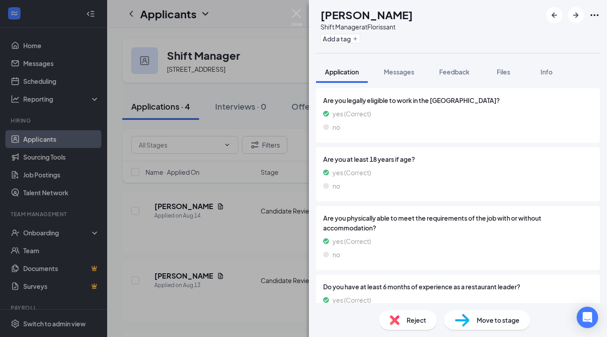
scroll to position [179, 0]
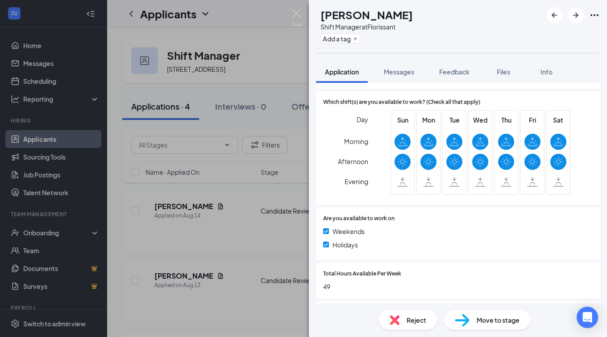
click at [413, 324] on span "Reject" at bounding box center [417, 321] width 20 height 10
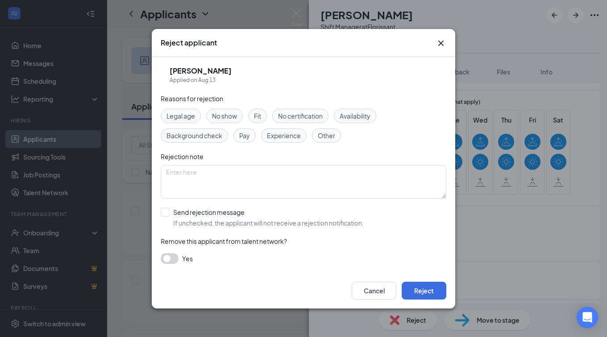
click at [325, 134] on span "Other" at bounding box center [326, 136] width 17 height 10
drag, startPoint x: 348, startPoint y: 115, endPoint x: 396, endPoint y: 209, distance: 106.0
click at [349, 115] on span "Availability" at bounding box center [355, 116] width 31 height 10
click at [433, 292] on button "Reject" at bounding box center [424, 291] width 45 height 18
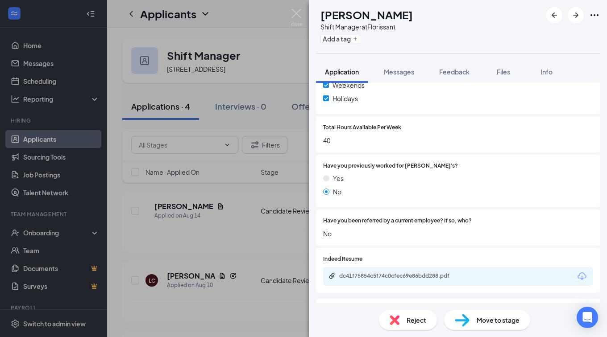
scroll to position [179, 0]
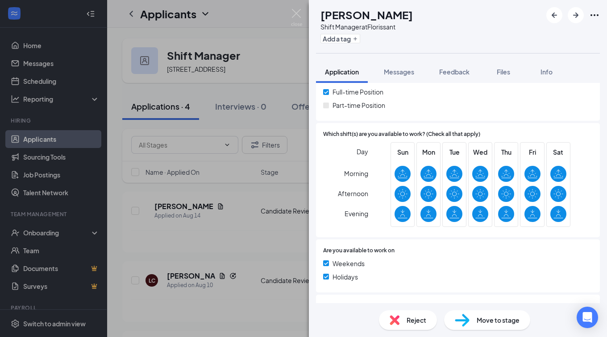
click at [216, 246] on div "LC [PERSON_NAME] Shift Manager at Florissant Add a tag Application Messages Fee…" at bounding box center [303, 168] width 607 height 337
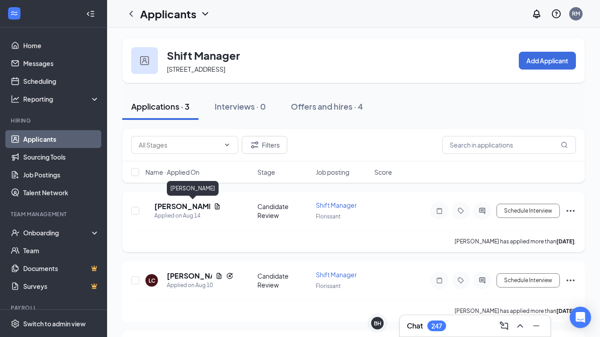
click at [191, 208] on h5 "[PERSON_NAME]" at bounding box center [182, 207] width 56 height 10
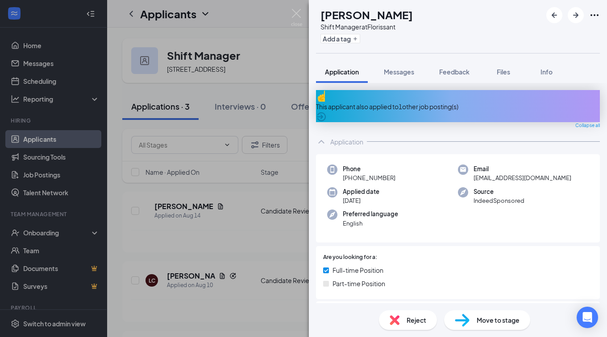
click at [404, 325] on div "Reject" at bounding box center [408, 321] width 58 height 20
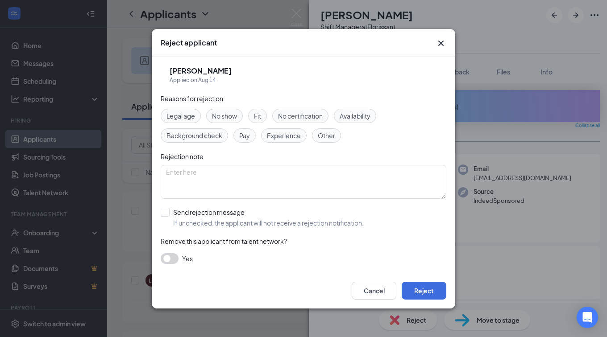
click at [326, 135] on span "Other" at bounding box center [326, 136] width 17 height 10
click at [368, 115] on span "Availability" at bounding box center [355, 116] width 31 height 10
click at [419, 287] on button "Reject" at bounding box center [424, 291] width 45 height 18
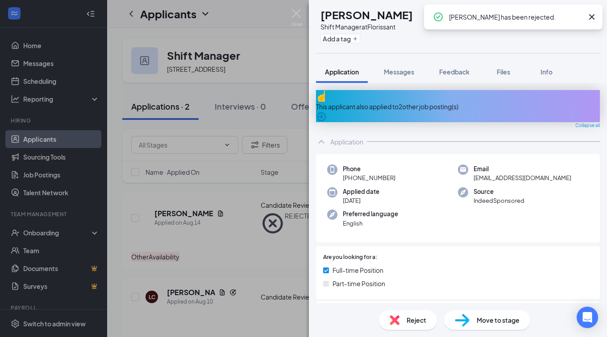
drag, startPoint x: 247, startPoint y: 261, endPoint x: 271, endPoint y: 295, distance: 42.3
click at [247, 259] on div "LC [PERSON_NAME] Shift Manager at Florissant Add a tag Application Messages Fee…" at bounding box center [303, 168] width 607 height 337
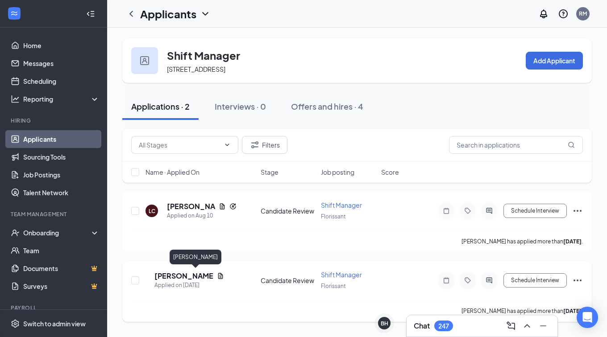
click at [191, 278] on h5 "[PERSON_NAME]" at bounding box center [183, 276] width 59 height 10
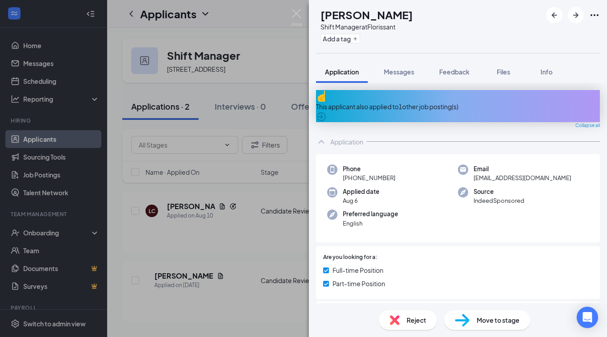
click at [227, 248] on div "LB [PERSON_NAME] Shift Manager at Florissant Add a tag Application Messages Fee…" at bounding box center [303, 168] width 607 height 337
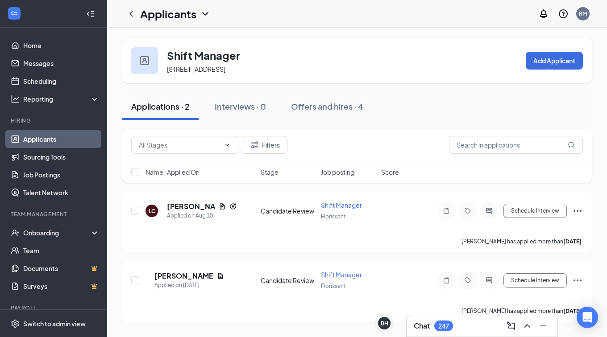
drag, startPoint x: 255, startPoint y: 285, endPoint x: 36, endPoint y: 140, distance: 262.8
click at [36, 140] on link "Applicants" at bounding box center [61, 139] width 76 height 18
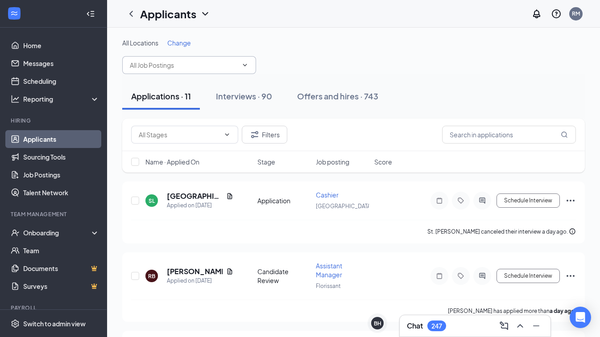
click at [151, 62] on input "text" at bounding box center [184, 65] width 108 height 10
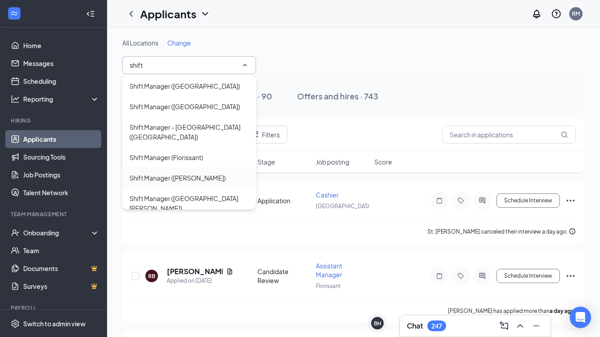
type input "shift"
click at [168, 173] on div "Shift Manager ([PERSON_NAME])" at bounding box center [177, 178] width 96 height 10
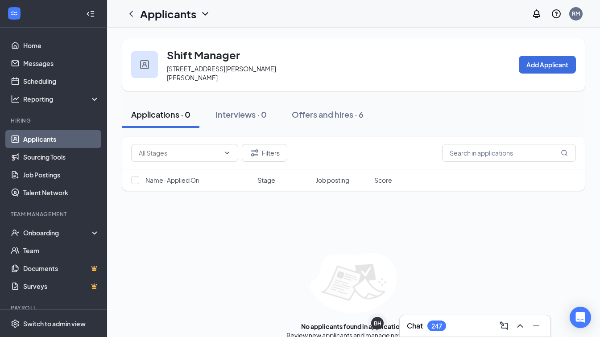
click at [40, 137] on link "Applicants" at bounding box center [61, 139] width 76 height 18
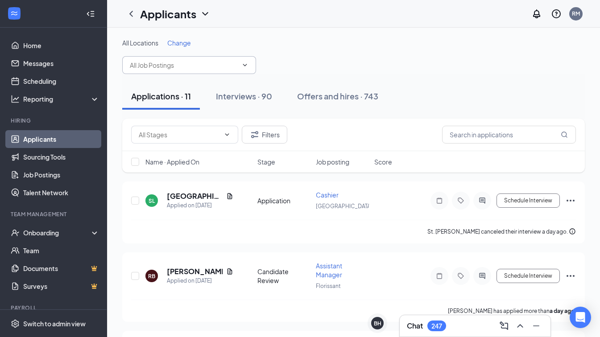
click at [175, 66] on input "text" at bounding box center [184, 65] width 108 height 10
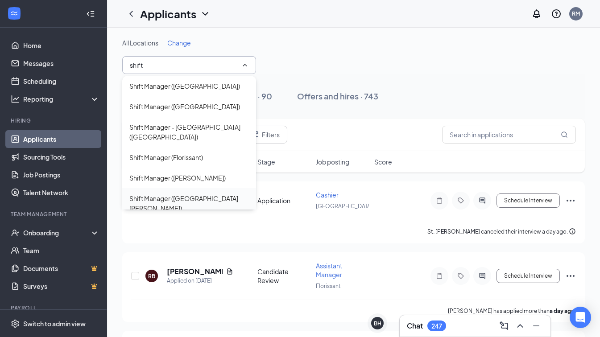
type input "shift"
click at [192, 194] on div "Shift Manager ([GEOGRAPHIC_DATA][PERSON_NAME])" at bounding box center [189, 204] width 120 height 20
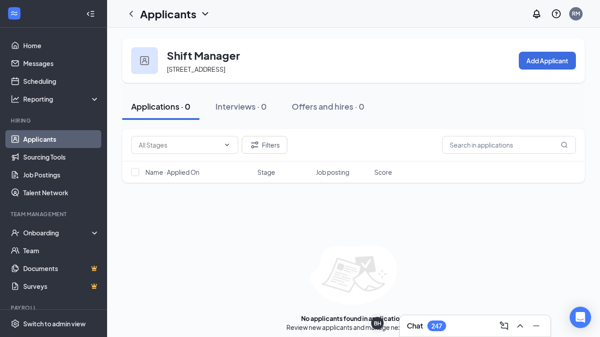
click at [39, 135] on link "Applicants" at bounding box center [61, 139] width 76 height 18
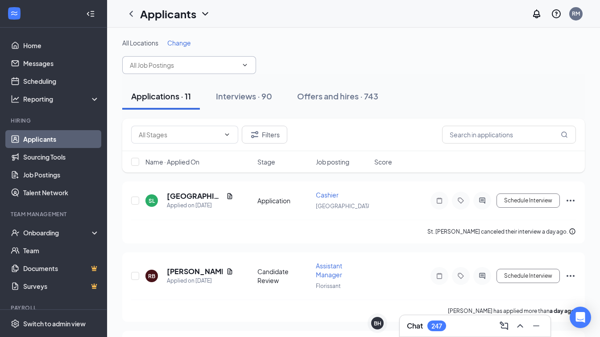
click at [178, 63] on input "text" at bounding box center [184, 65] width 108 height 10
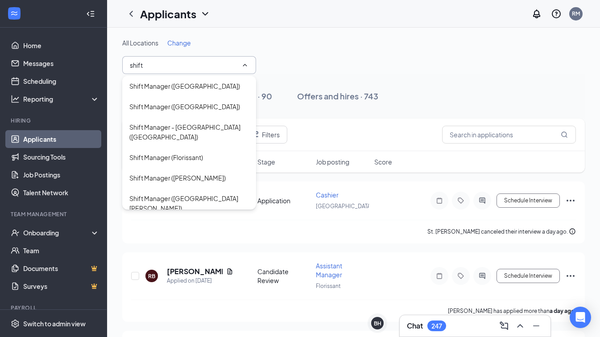
scroll to position [30, 0]
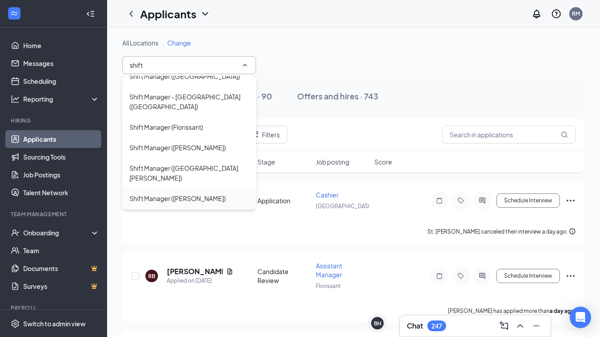
type input "shift"
click at [187, 194] on div "Shift Manager ([PERSON_NAME])" at bounding box center [177, 199] width 96 height 10
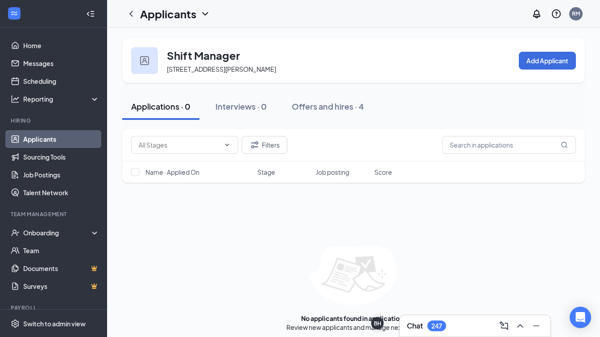
click at [44, 139] on link "Applicants" at bounding box center [61, 139] width 76 height 18
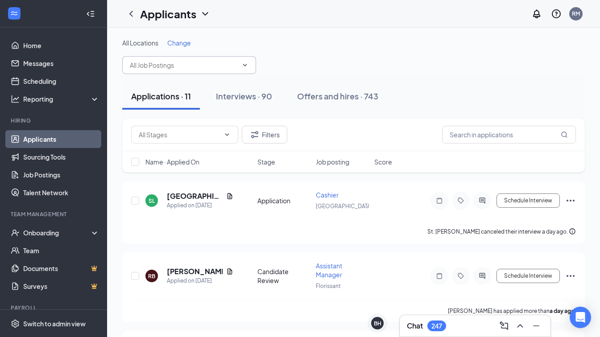
click at [166, 67] on input "text" at bounding box center [184, 65] width 108 height 10
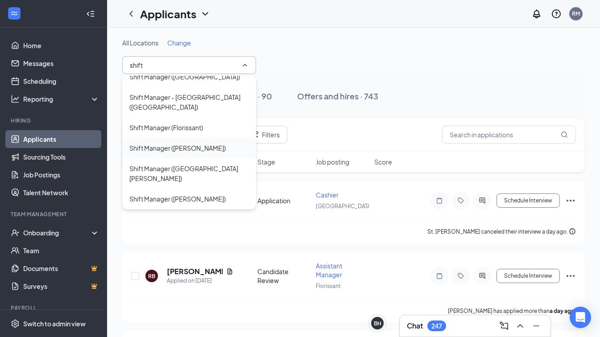
scroll to position [30, 0]
type input "shift"
drag, startPoint x: 197, startPoint y: 199, endPoint x: 242, endPoint y: 221, distance: 50.1
click at [197, 214] on div "Shift Manager ([GEOGRAPHIC_DATA])" at bounding box center [184, 219] width 111 height 10
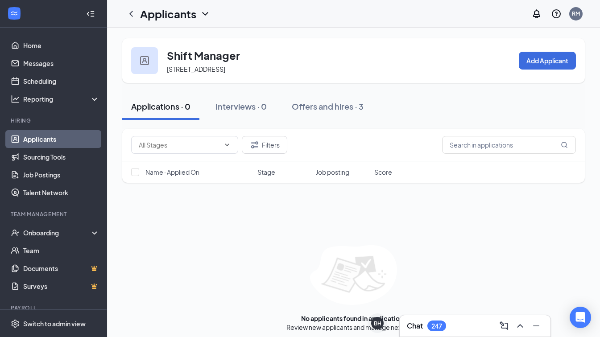
click at [33, 134] on link "Applicants" at bounding box center [61, 139] width 76 height 18
